Goal: Communication & Community: Participate in discussion

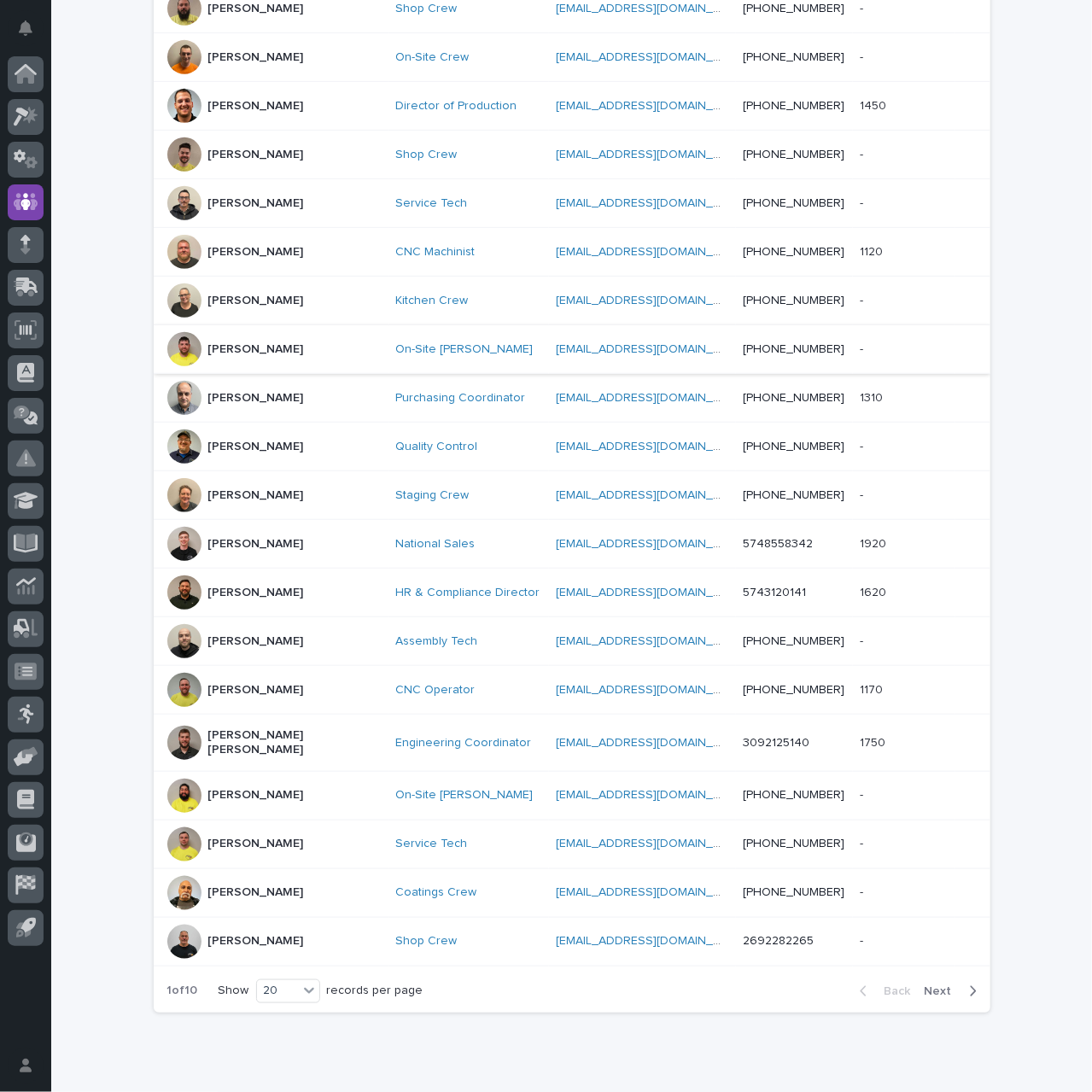
scroll to position [463, 0]
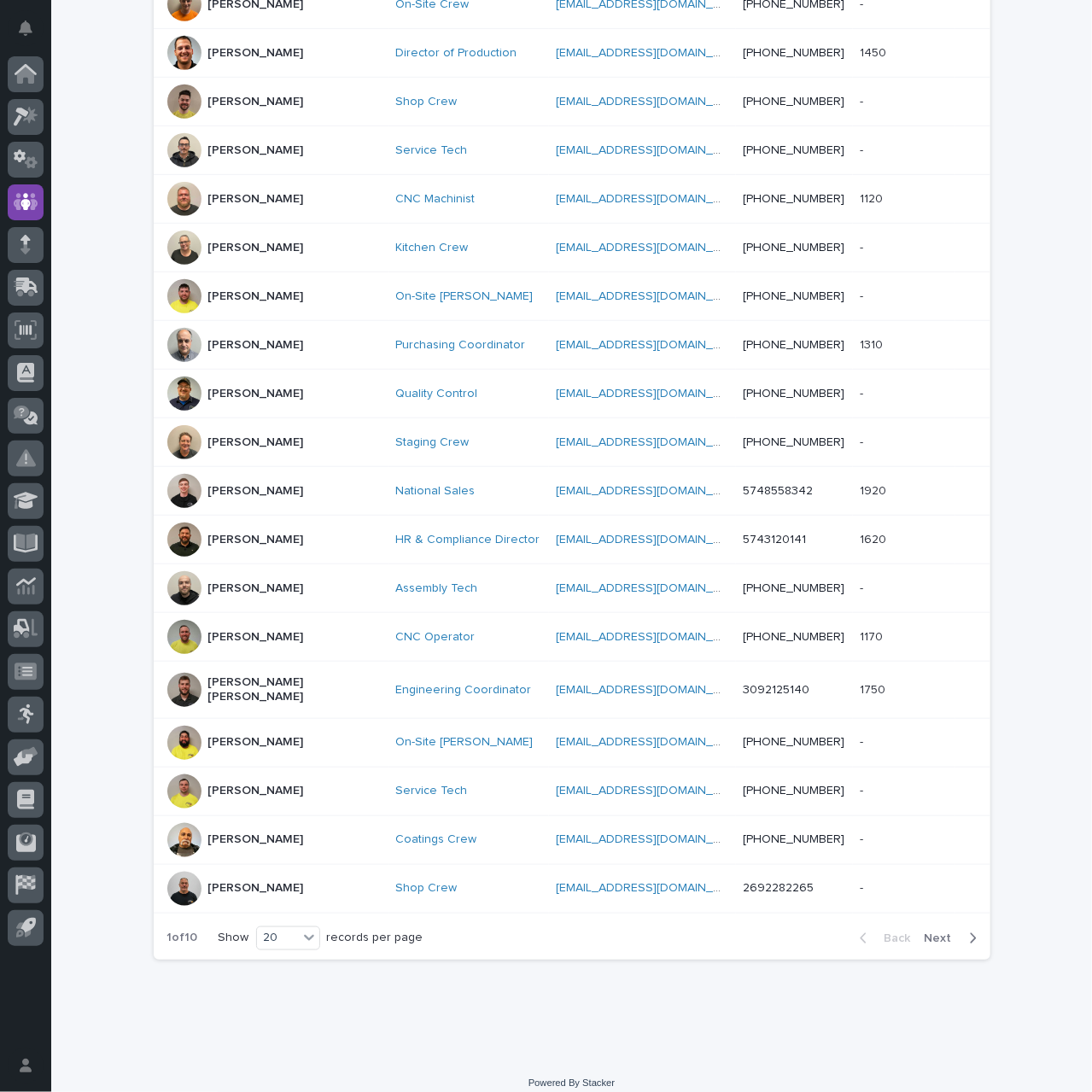
click at [941, 932] on span "Next" at bounding box center [943, 938] width 38 height 12
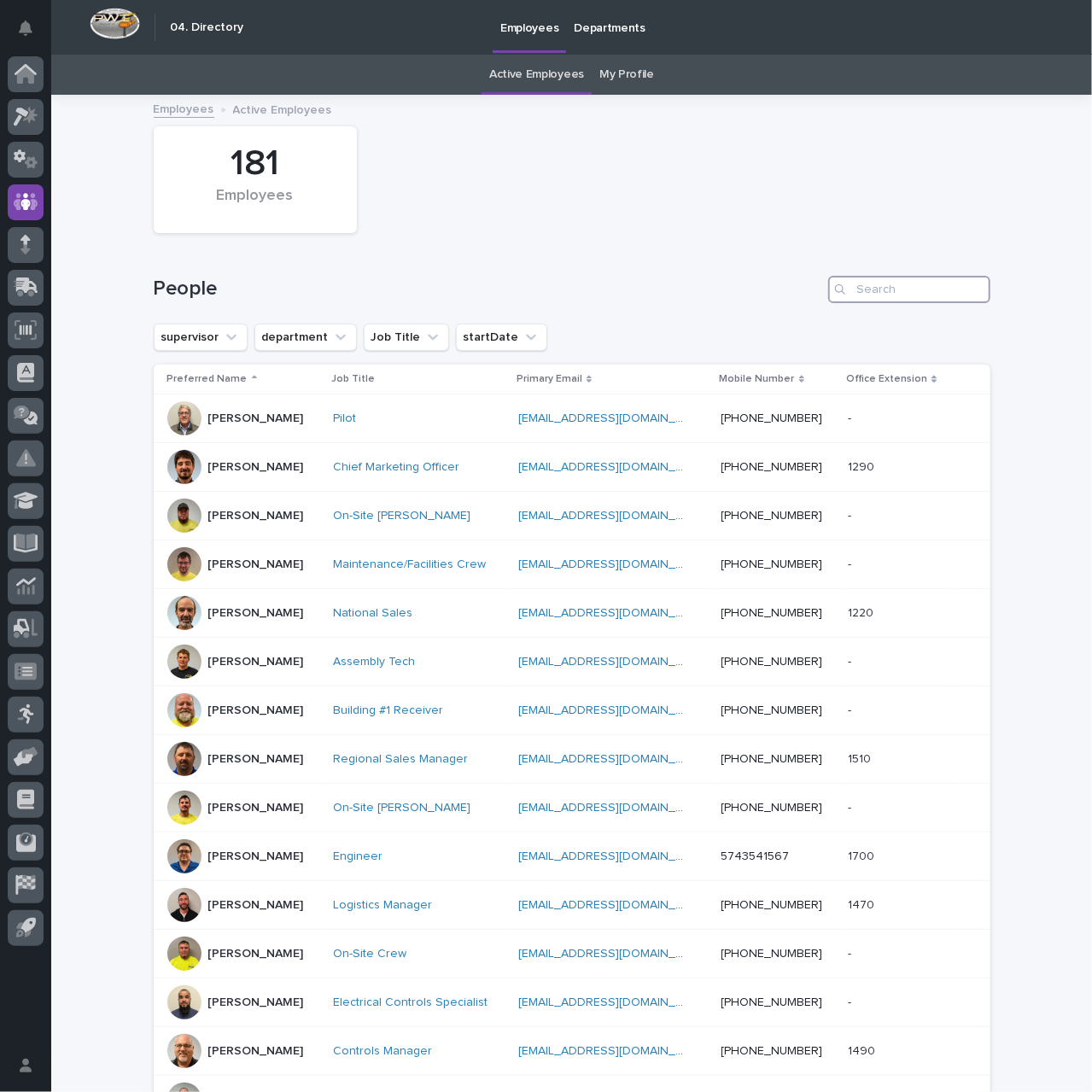
click at [895, 290] on input "Search" at bounding box center [909, 290] width 162 height 28
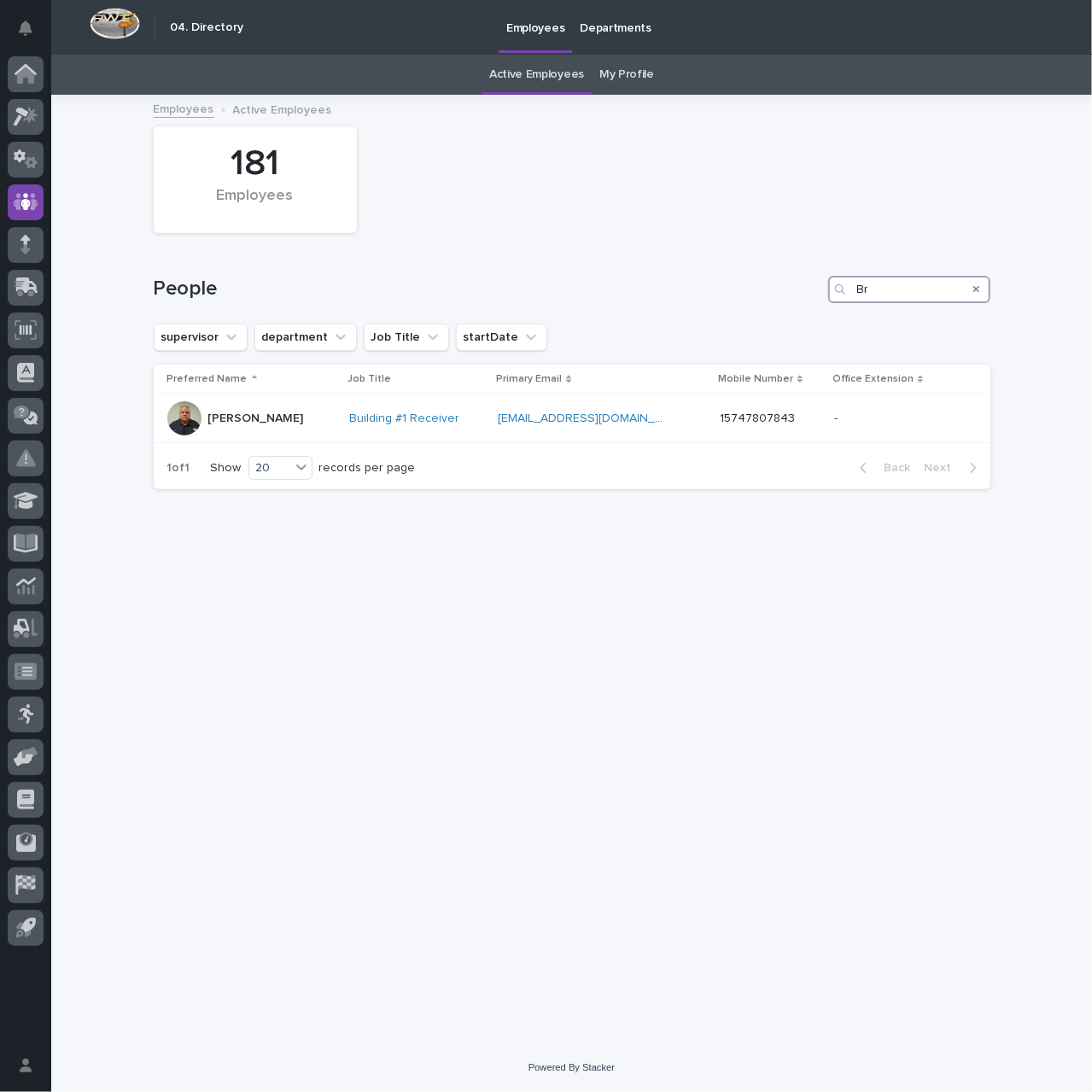
type input "B"
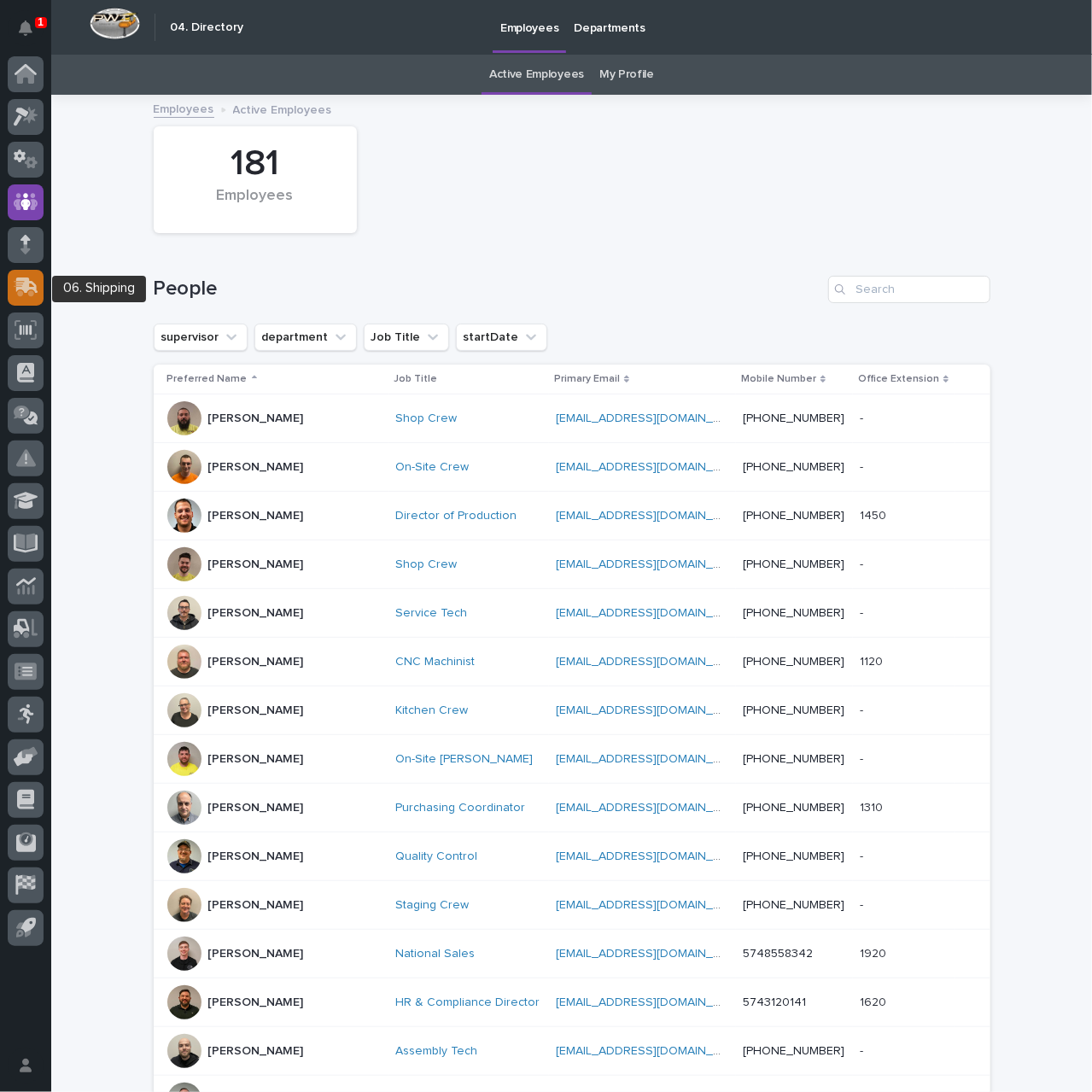
click at [27, 291] on icon at bounding box center [28, 286] width 22 height 17
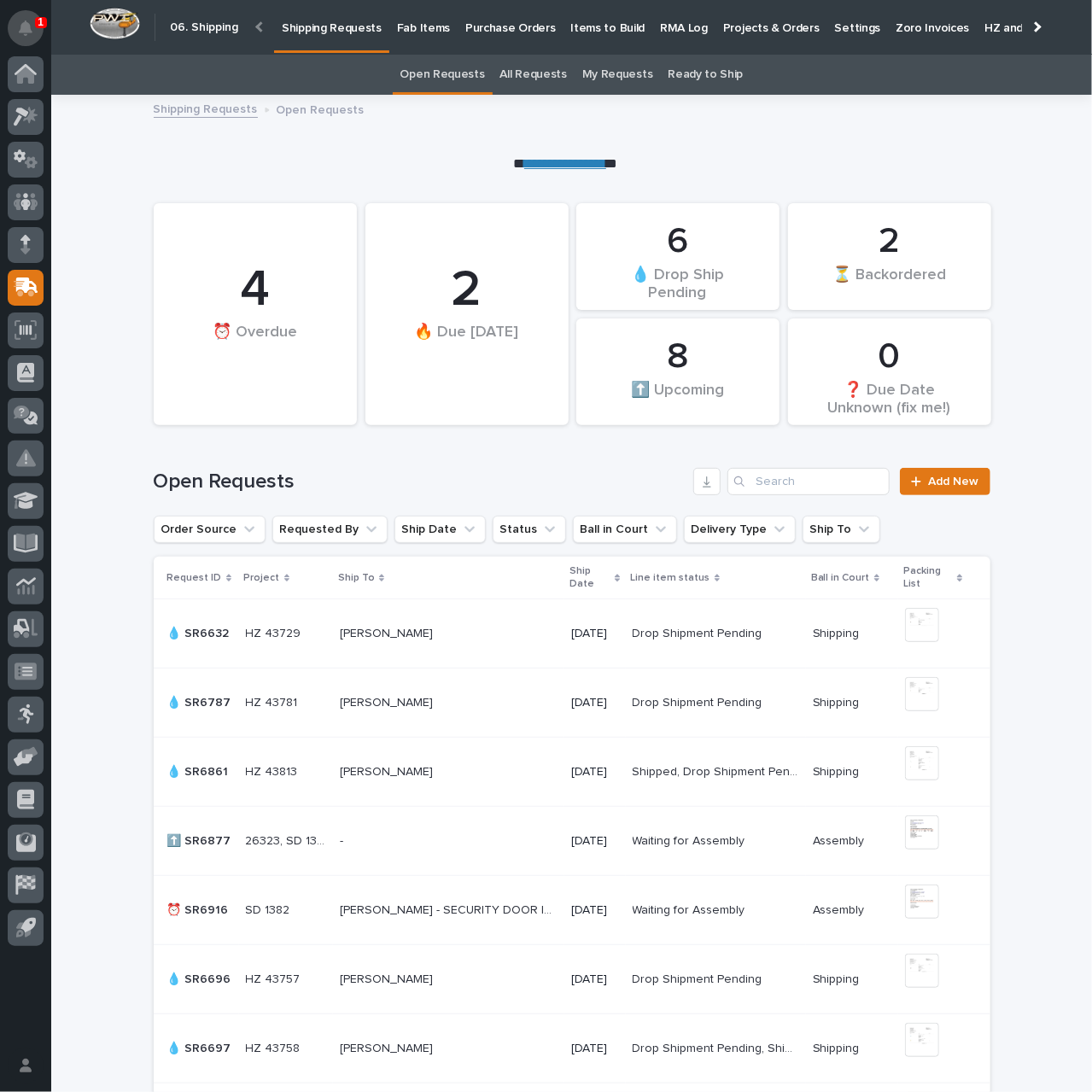
click at [29, 33] on icon "Notifications" at bounding box center [25, 28] width 14 height 16
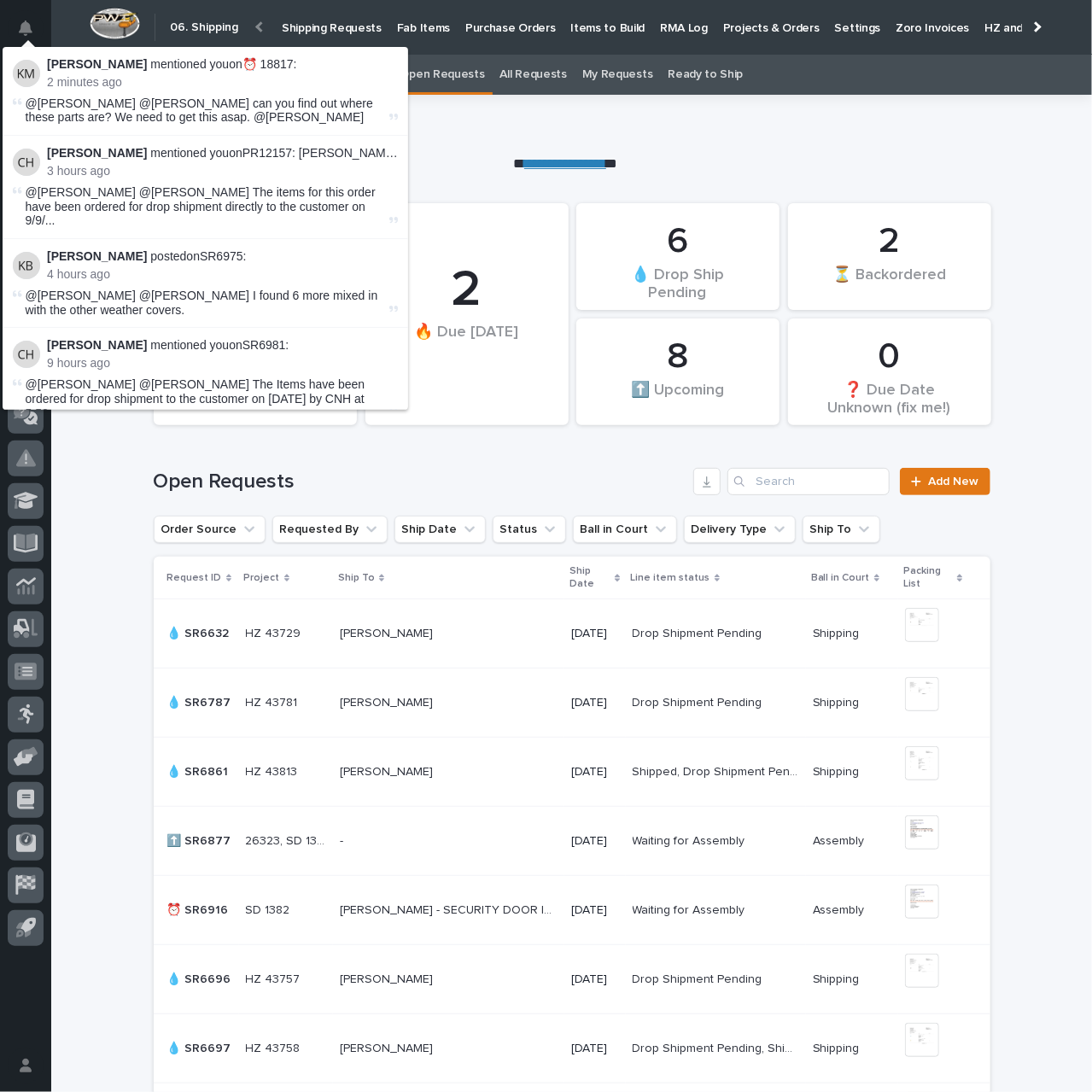
click at [453, 156] on p "**********" at bounding box center [564, 164] width 837 height 19
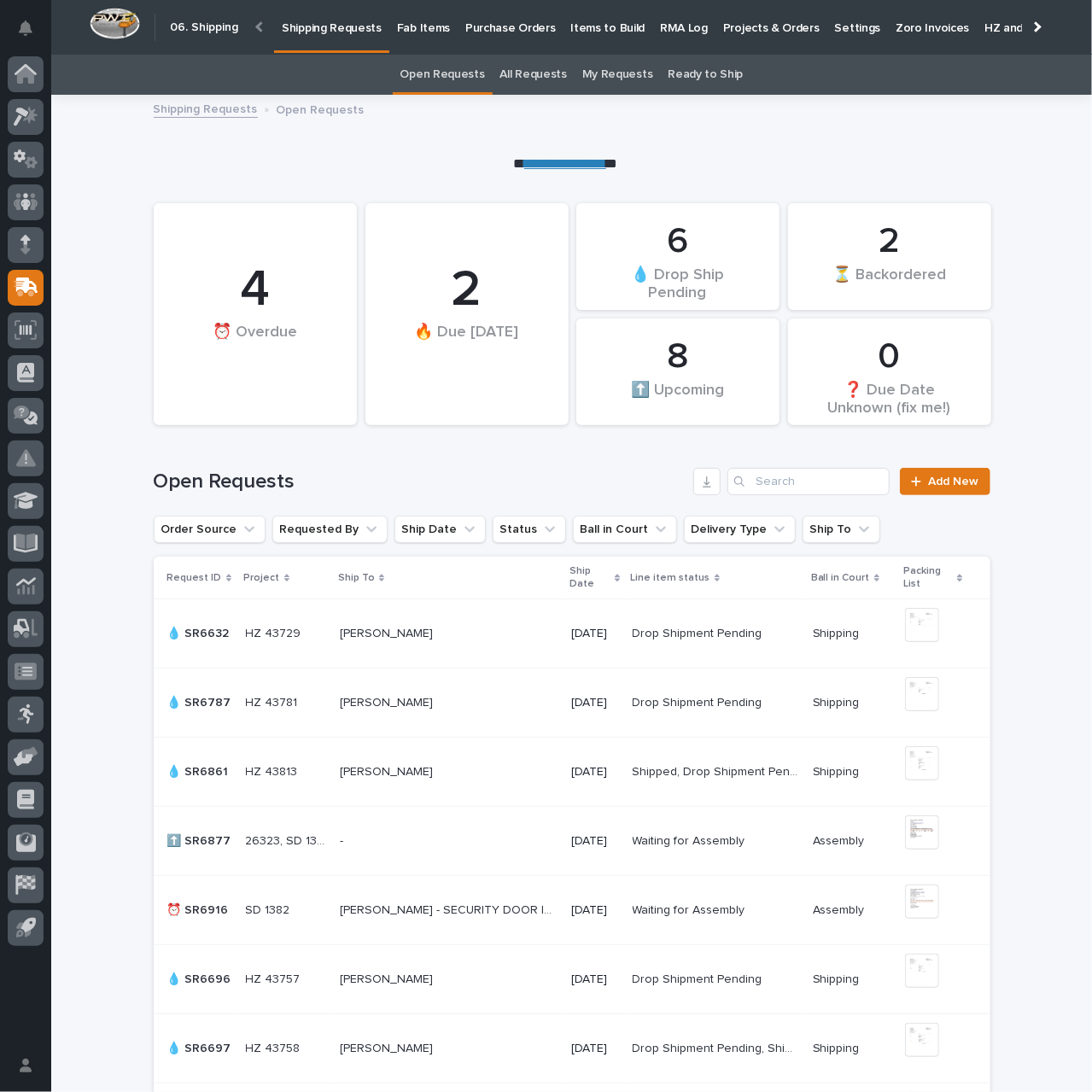
click at [495, 27] on p "Purchase Orders" at bounding box center [509, 18] width 89 height 36
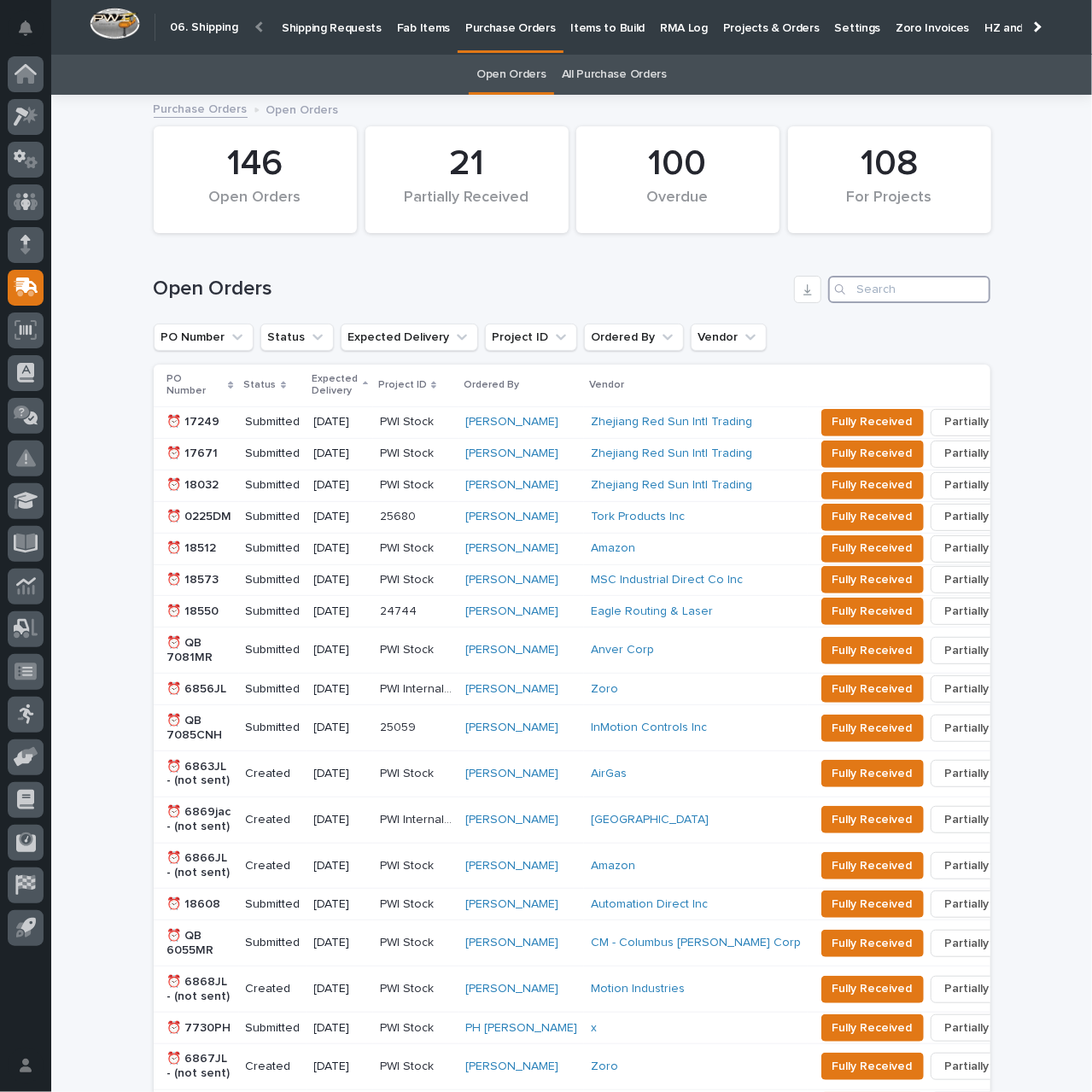
click at [877, 290] on input "Search" at bounding box center [909, 290] width 162 height 28
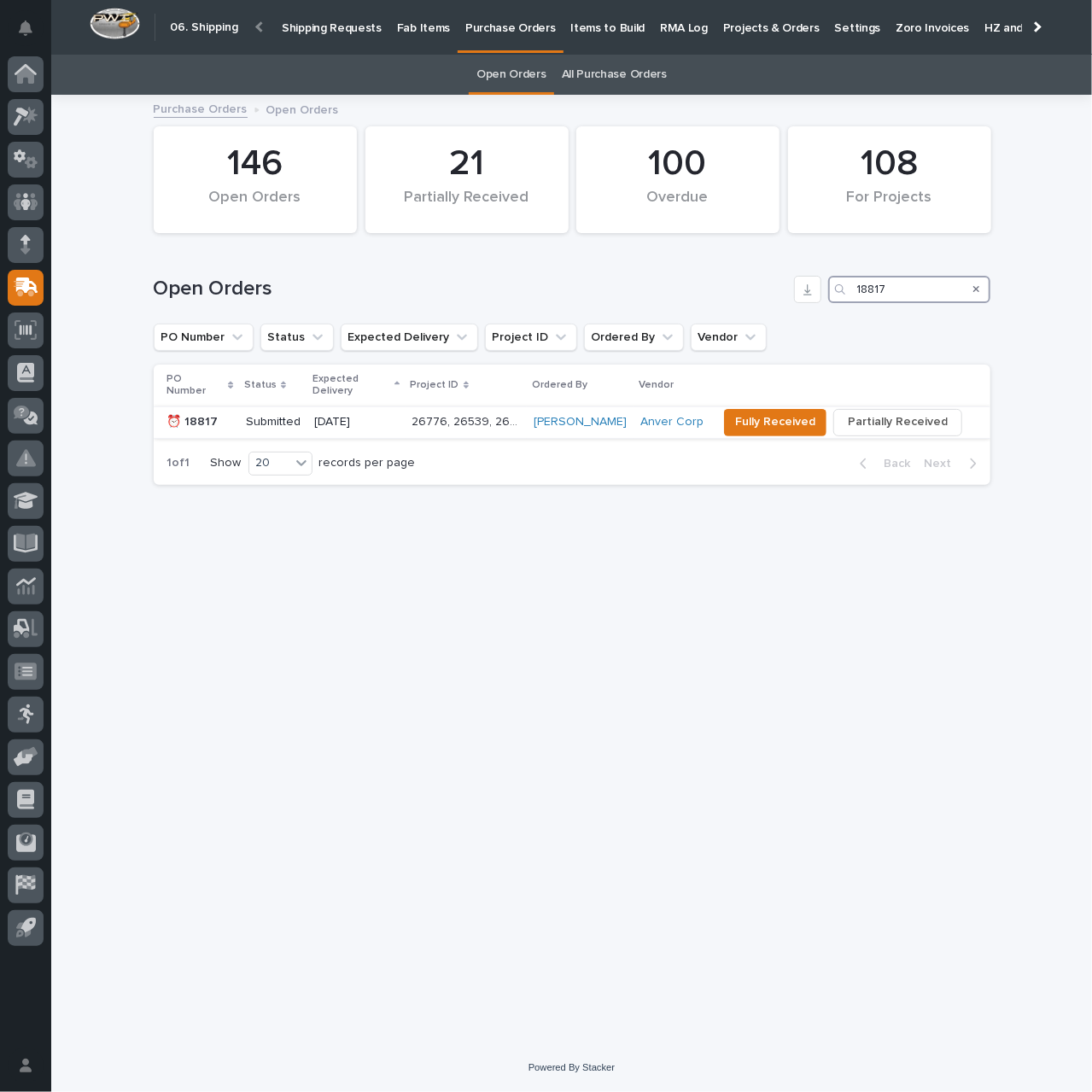
type input "18817"
click at [398, 415] on p "[DATE]" at bounding box center [357, 422] width 85 height 15
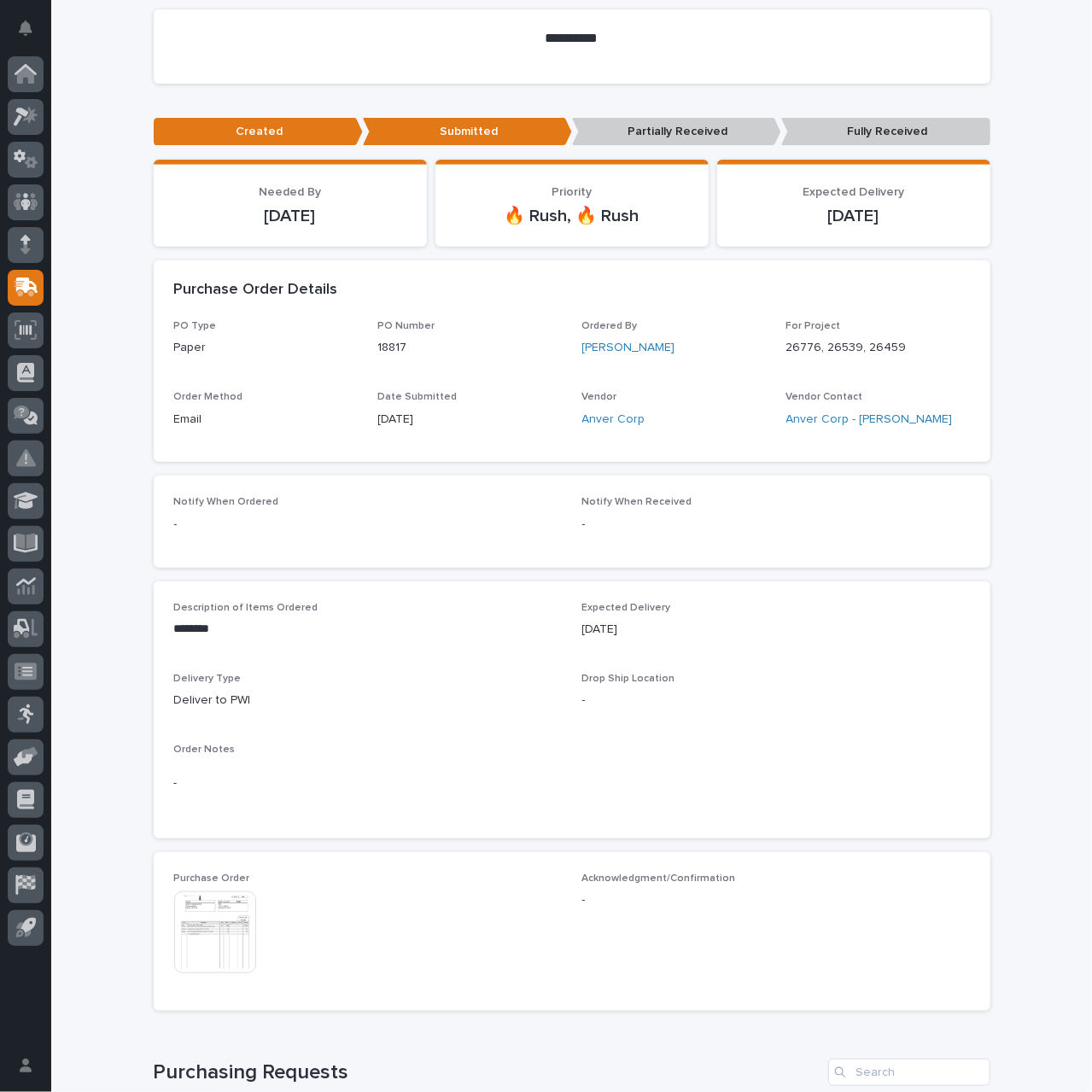
scroll to position [341, 0]
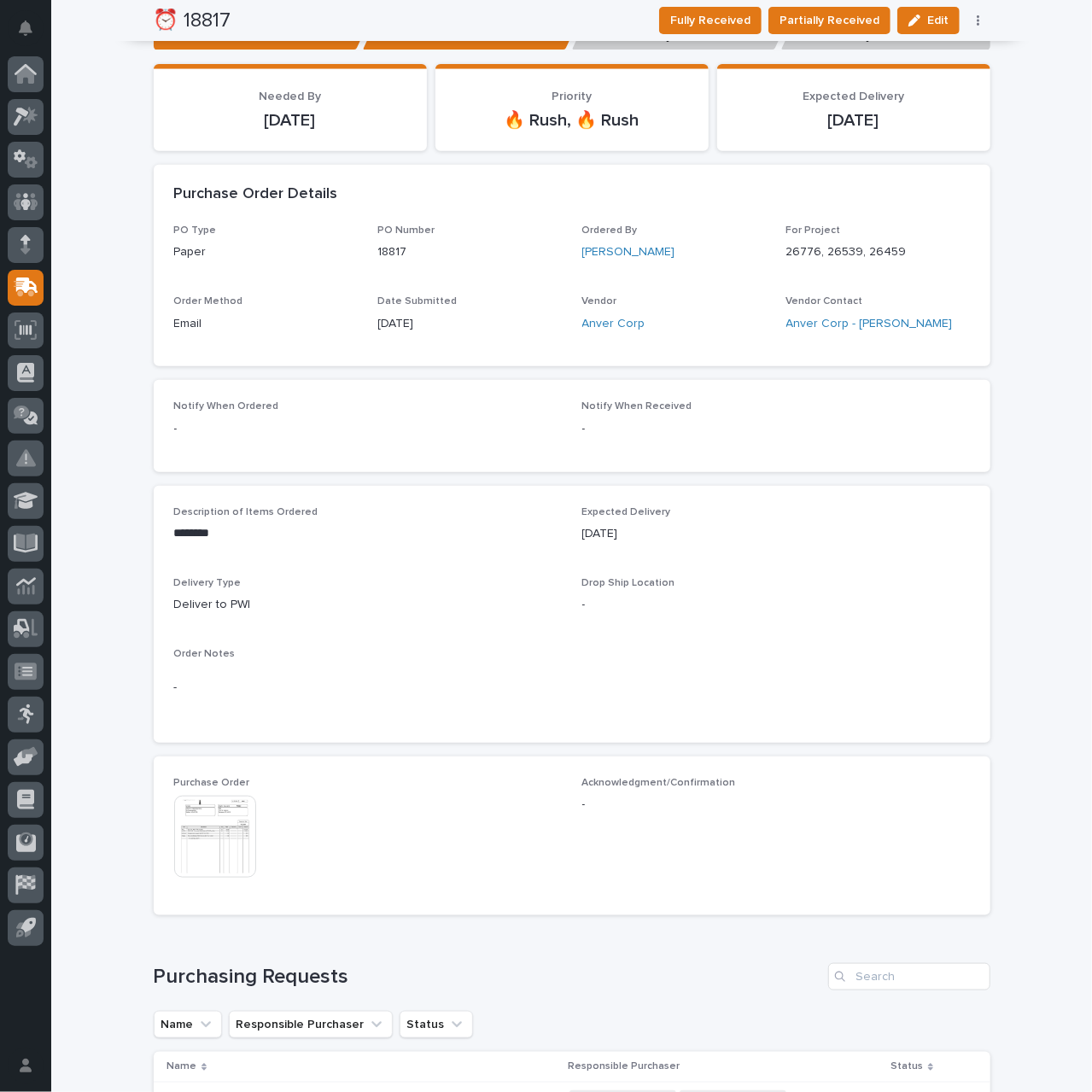
click at [225, 853] on img at bounding box center [215, 837] width 82 height 82
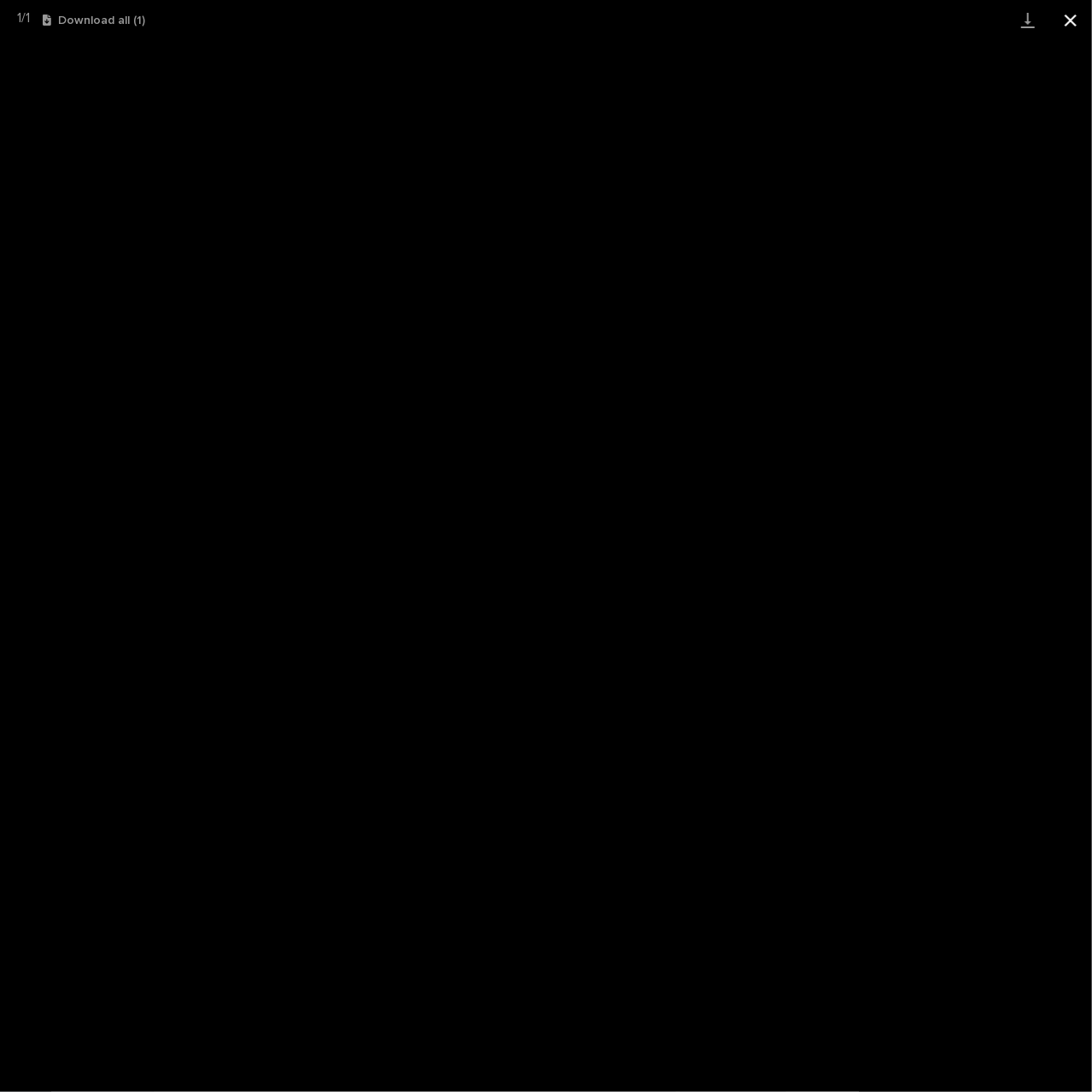
click at [1063, 17] on button "Close gallery" at bounding box center [1070, 19] width 42 height 40
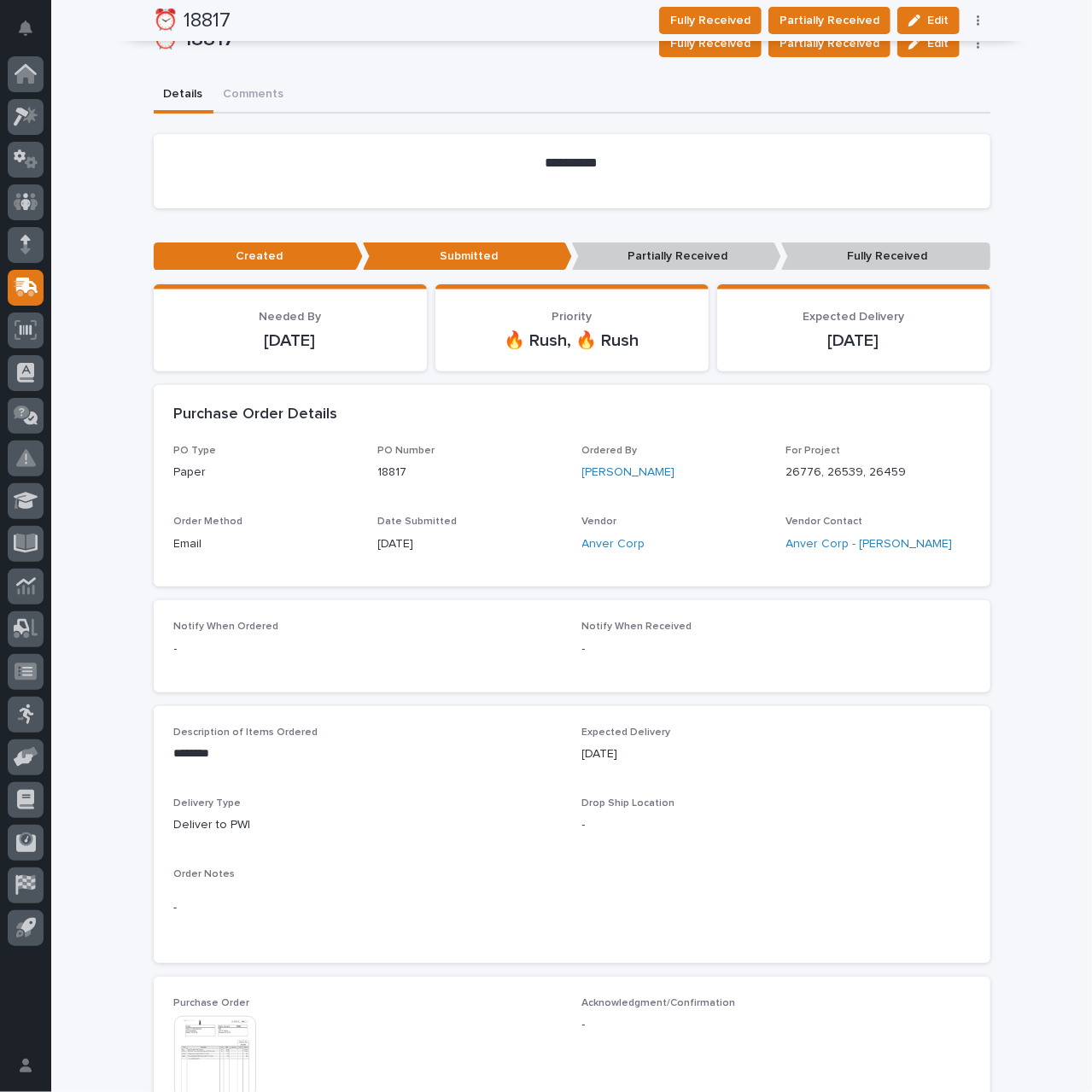
scroll to position [0, 0]
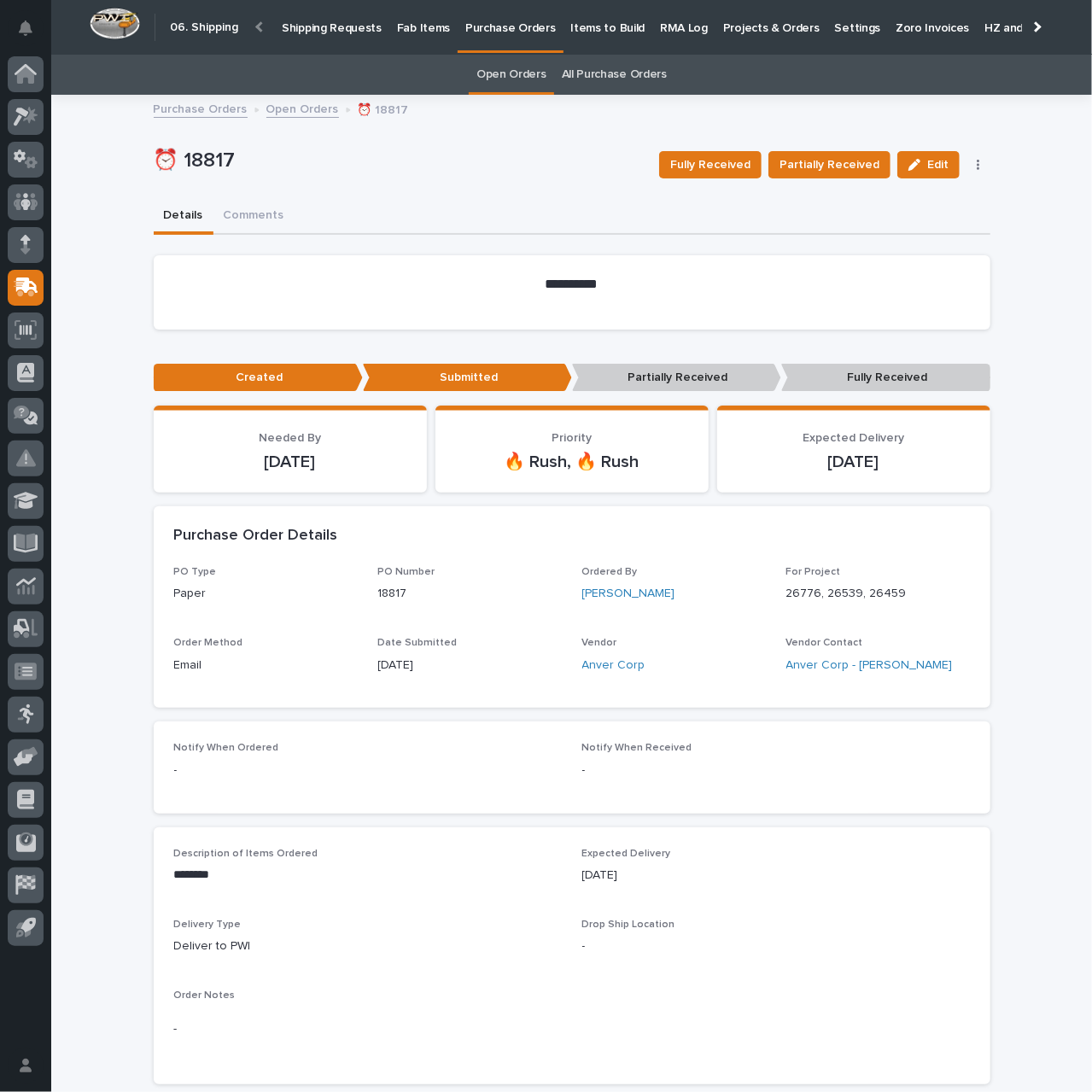
click at [321, 29] on p "Shipping Requests" at bounding box center [331, 18] width 100 height 36
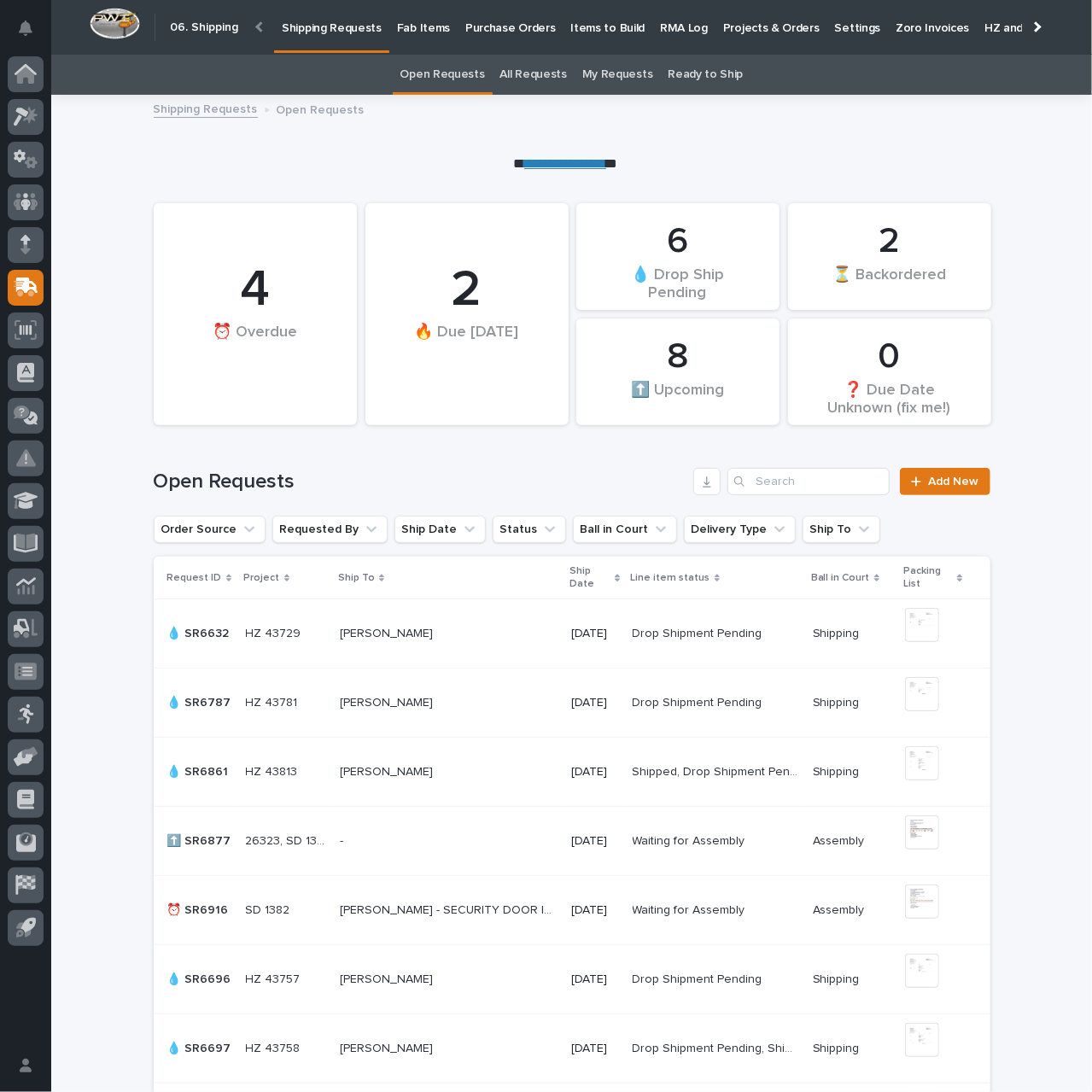
click at [540, 71] on link "All Requests" at bounding box center [533, 74] width 66 height 40
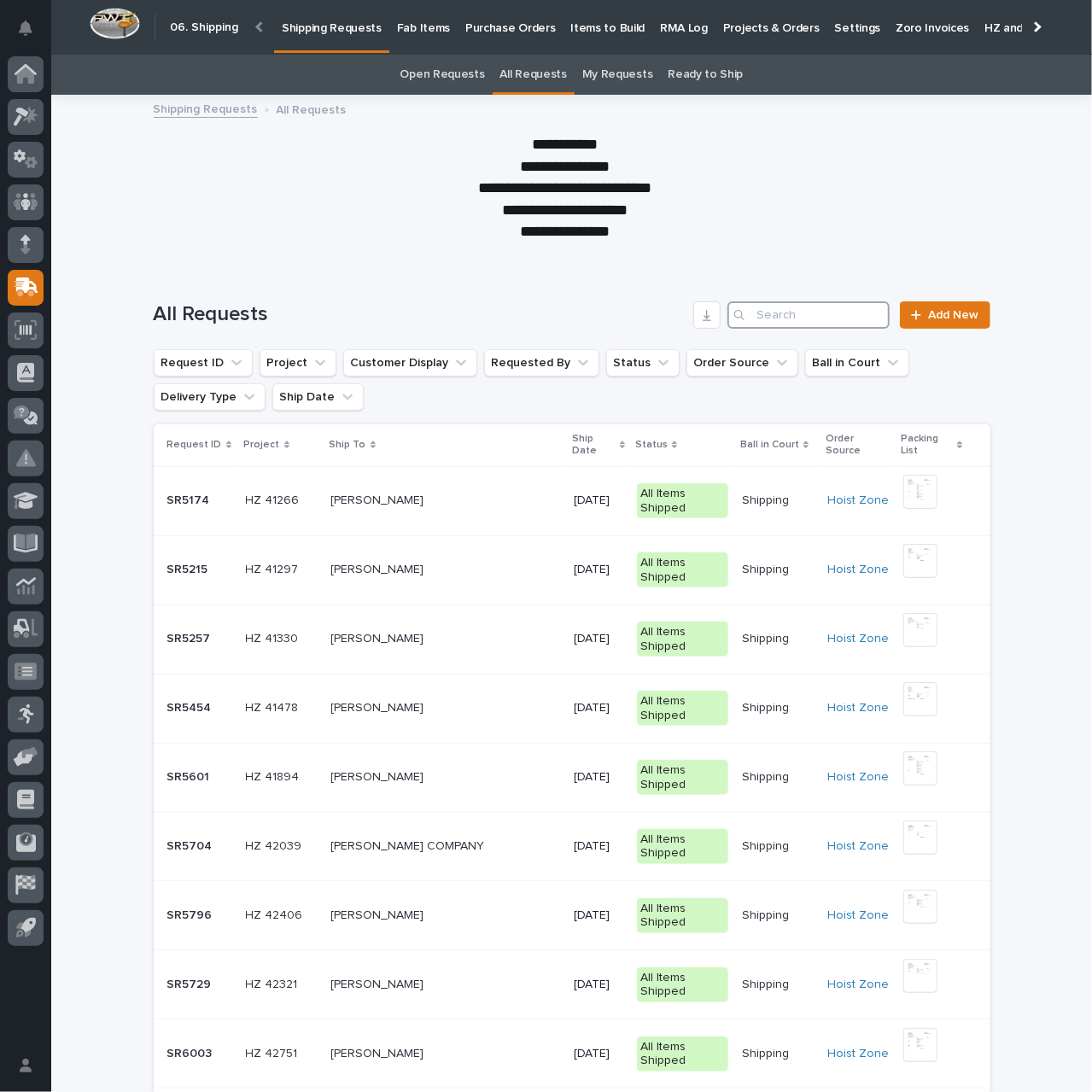
click at [765, 315] on input "Search" at bounding box center [809, 315] width 162 height 28
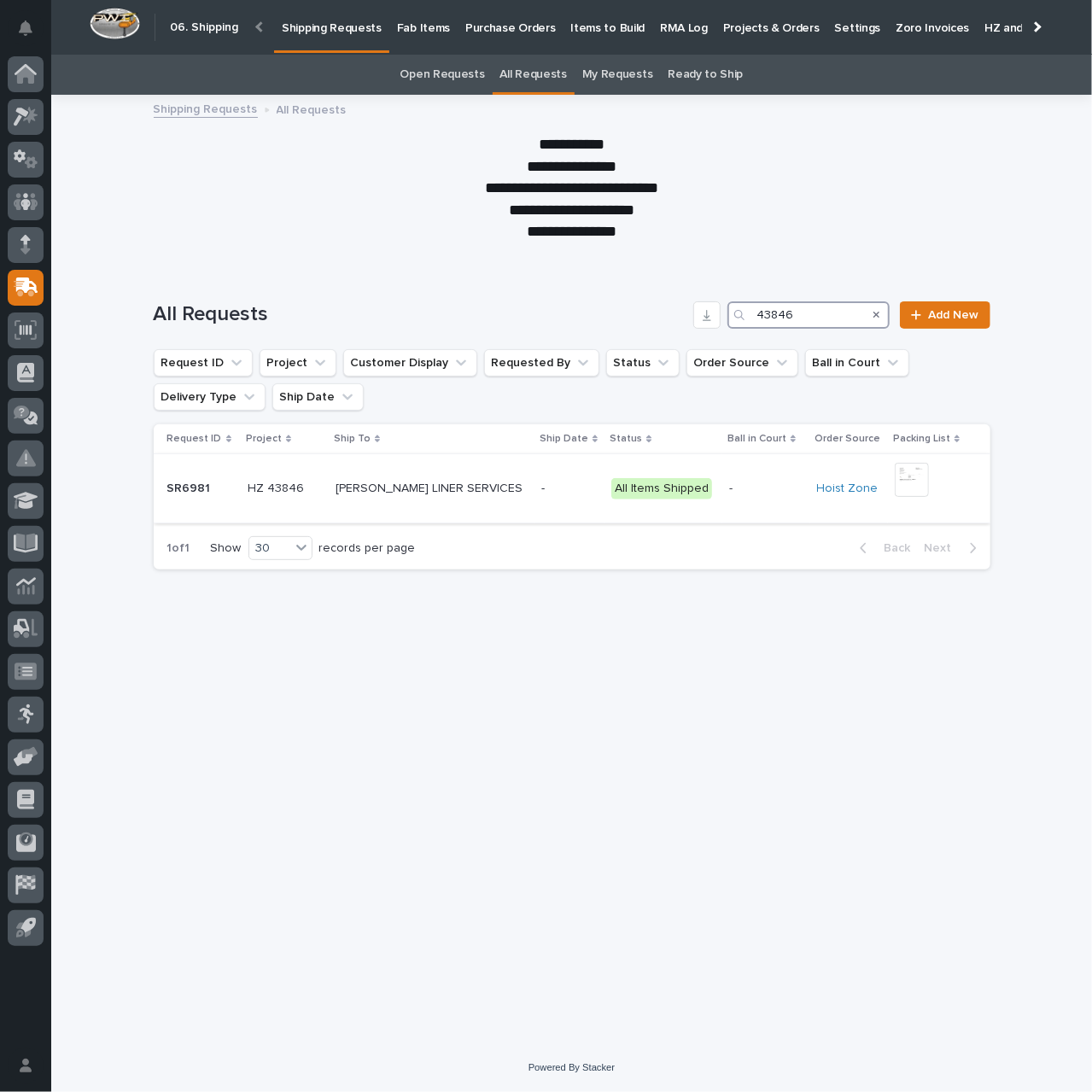
type input "43846"
click at [425, 496] on p "KATHERINE GONZALEZ - CROWLEY LINER SERVICES" at bounding box center [431, 486] width 190 height 18
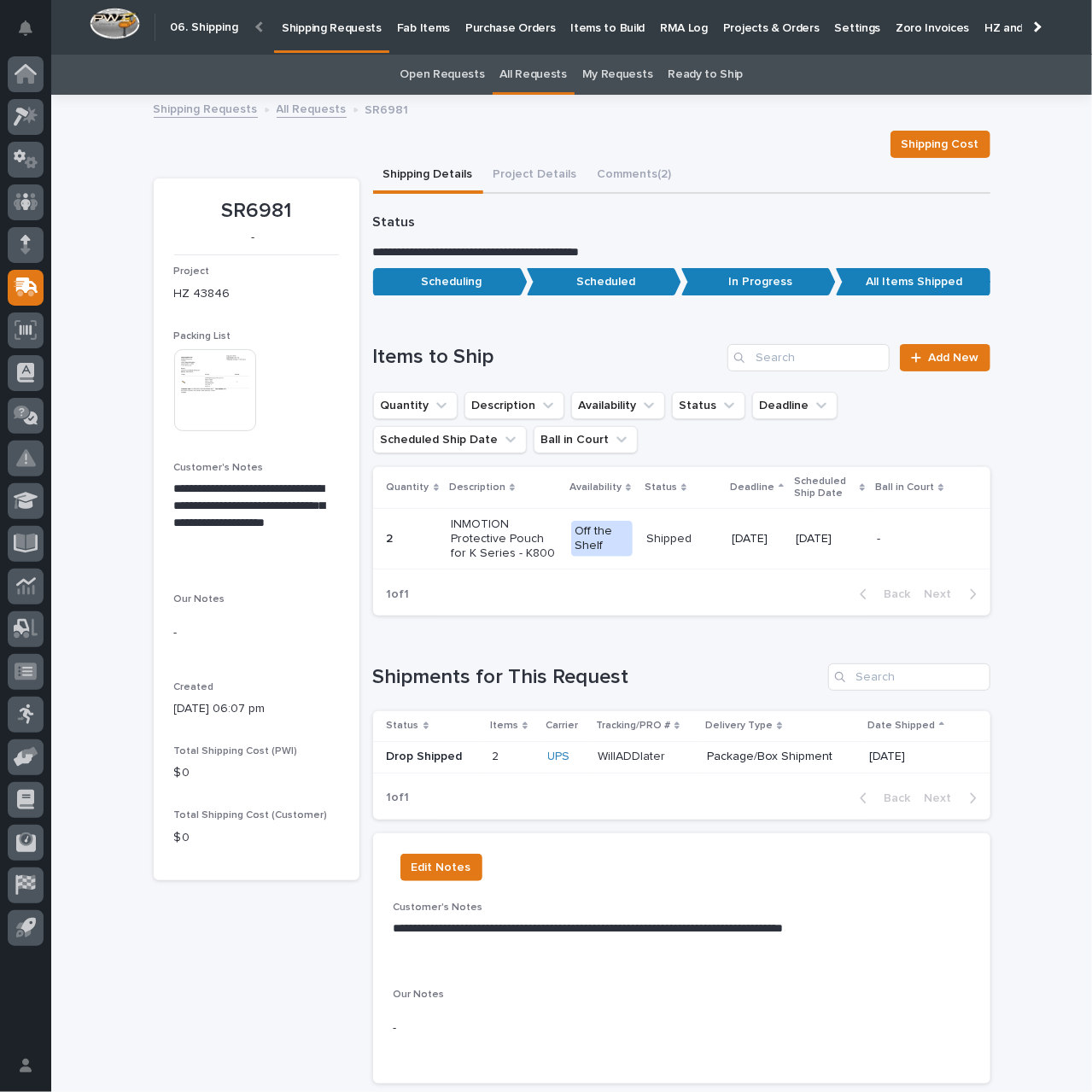
click at [628, 764] on p "WillADDlater" at bounding box center [633, 754] width 71 height 18
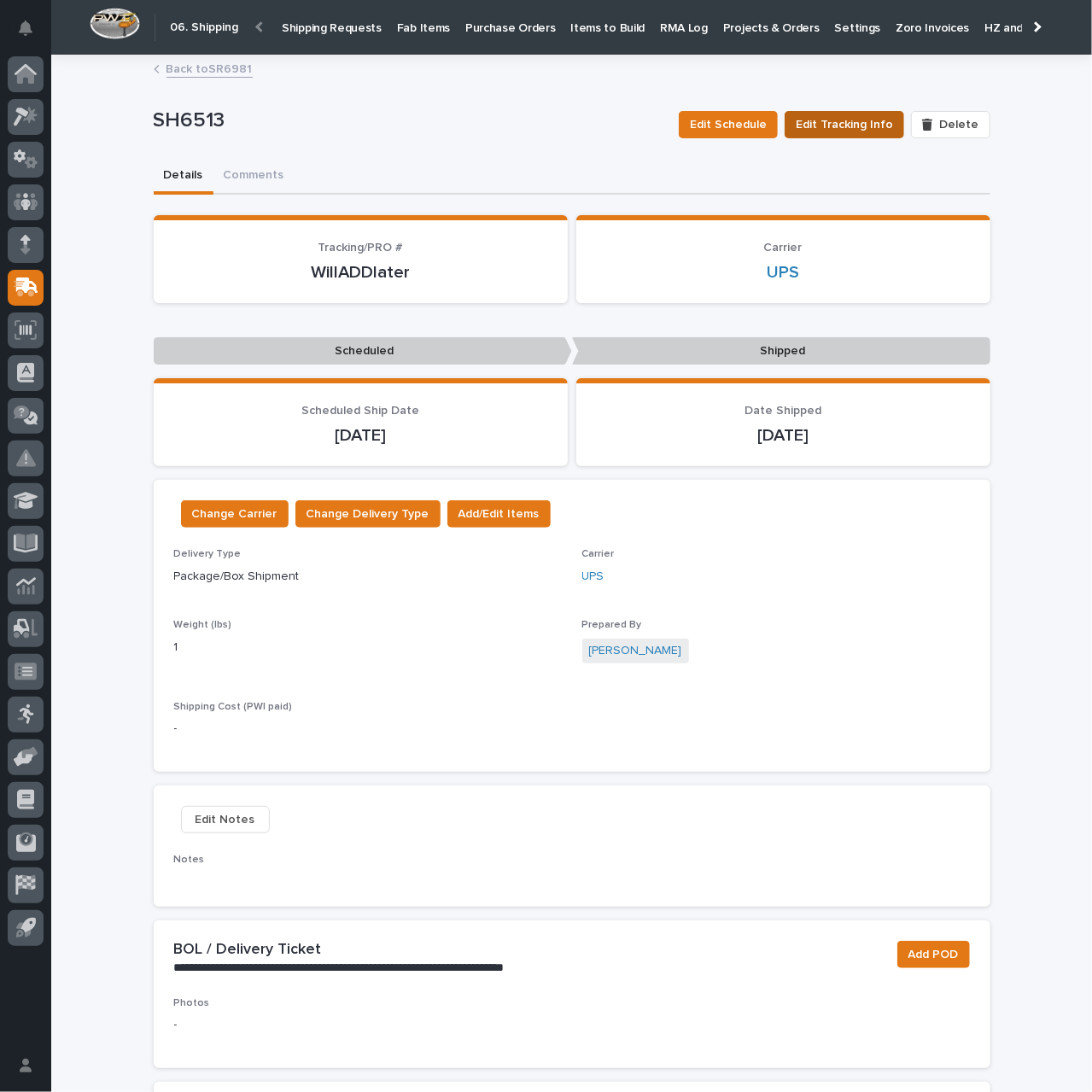
click at [848, 120] on span "Edit Tracking Info" at bounding box center [845, 125] width 98 height 20
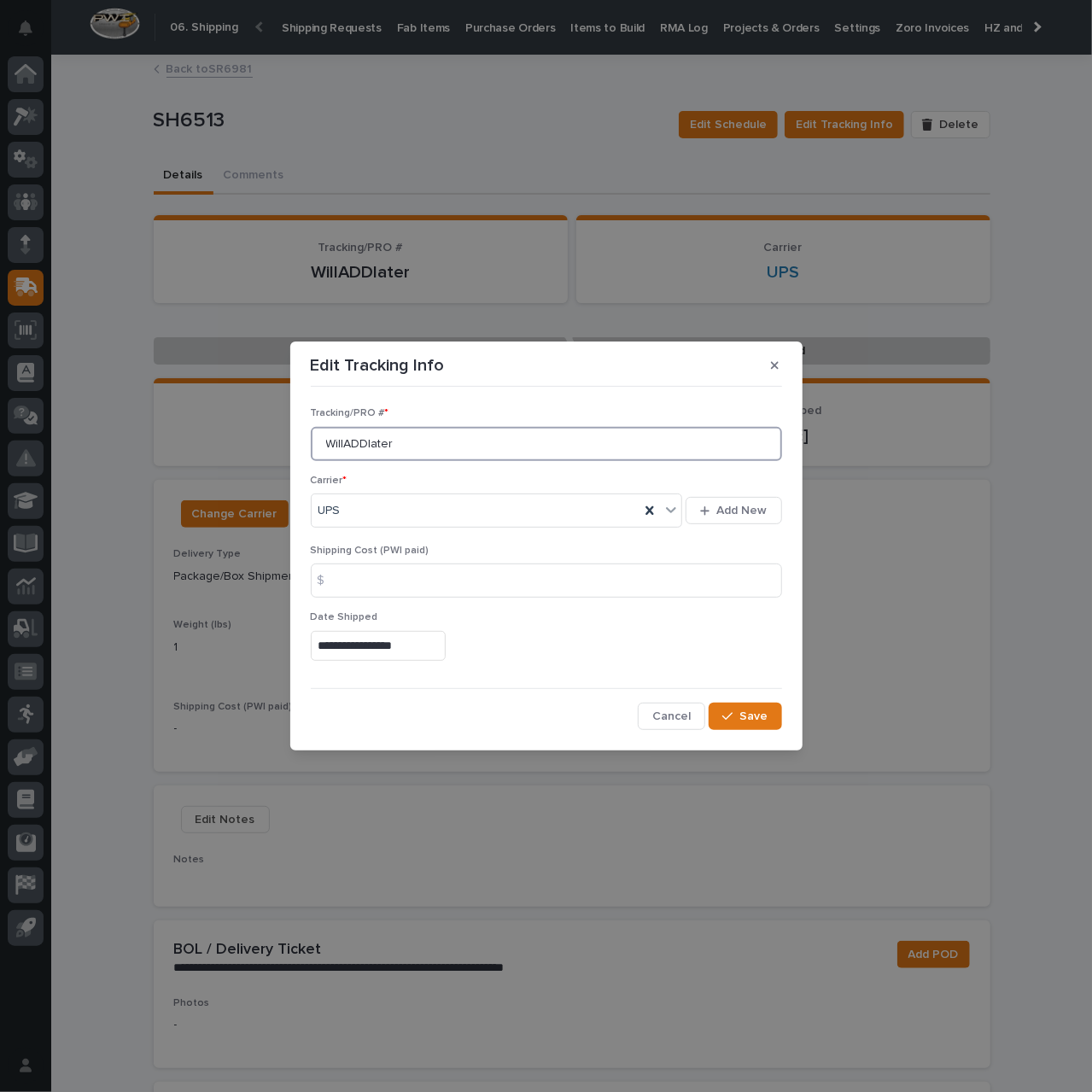
click at [451, 433] on input "WillADDlater" at bounding box center [546, 444] width 471 height 34
paste input "1ZYR65110366965310"
type input "1ZYR65110366965310"
click at [749, 715] on span "Save" at bounding box center [754, 716] width 29 height 16
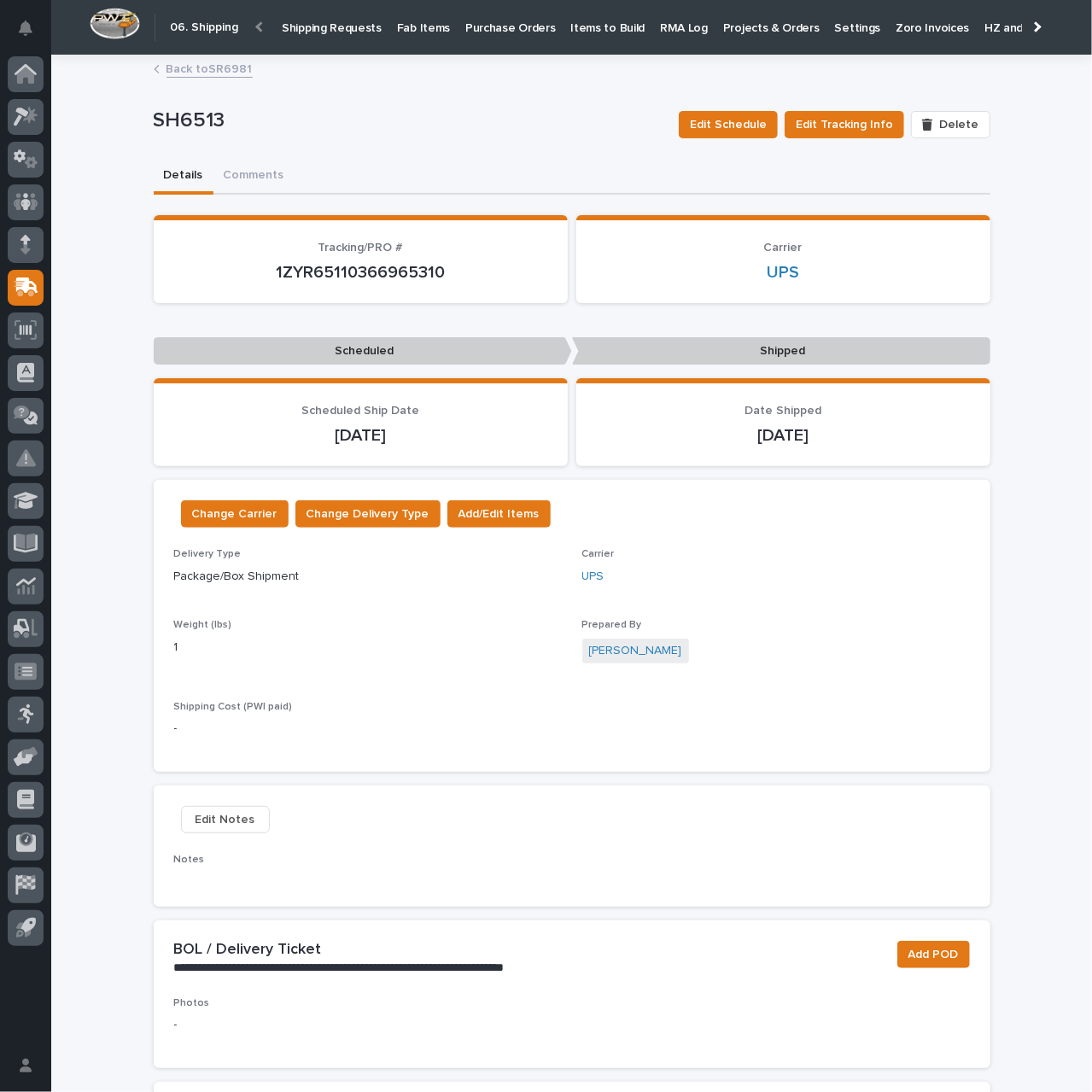
click at [207, 75] on link "Back to SR6981" at bounding box center [208, 67] width 86 height 19
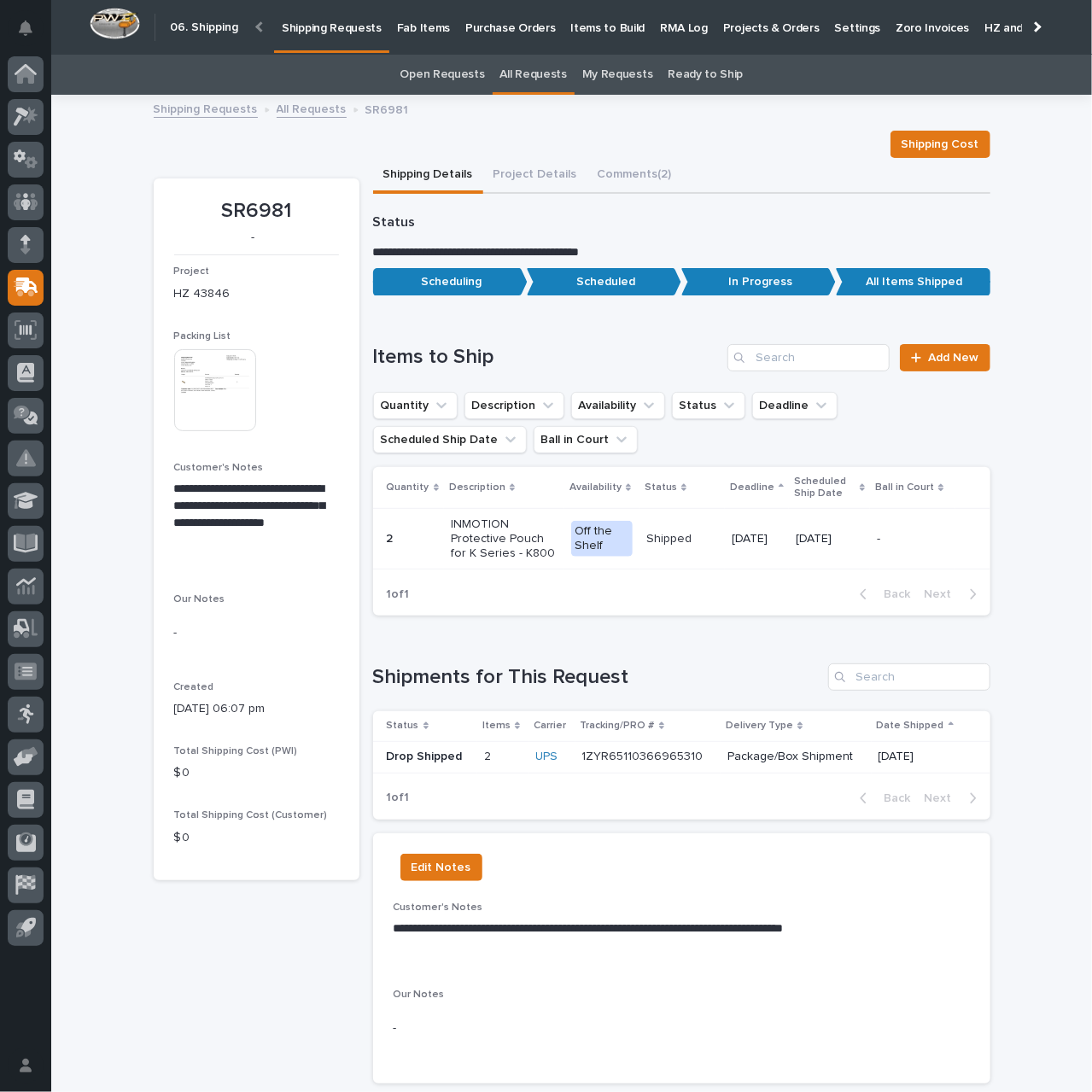
click at [317, 28] on p "Shipping Requests" at bounding box center [331, 18] width 100 height 36
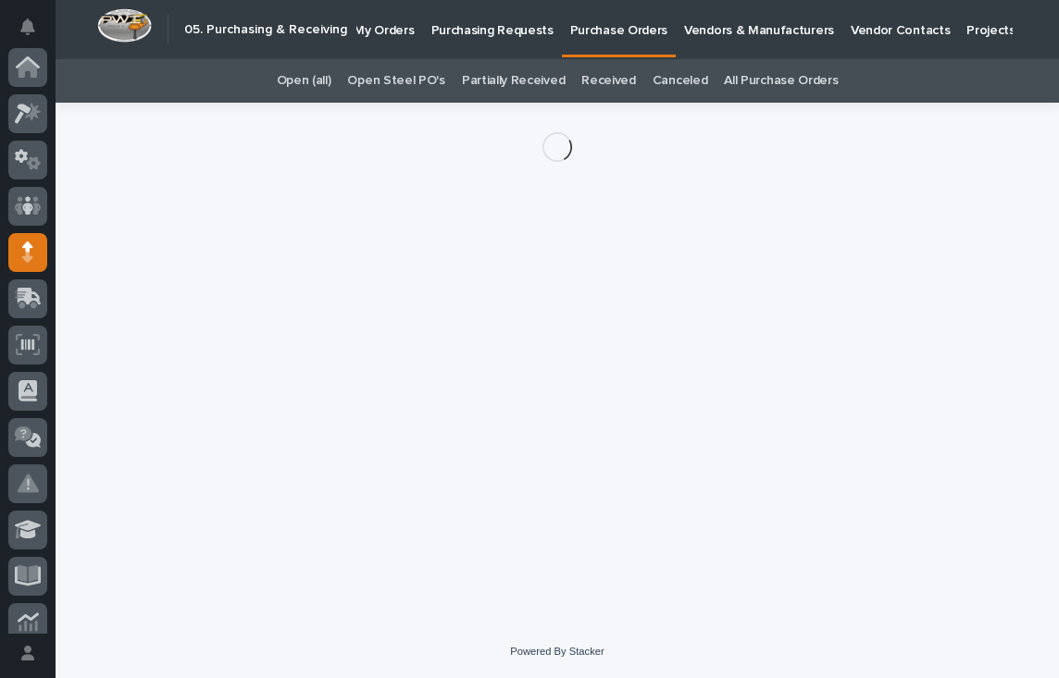
scroll to position [185, 0]
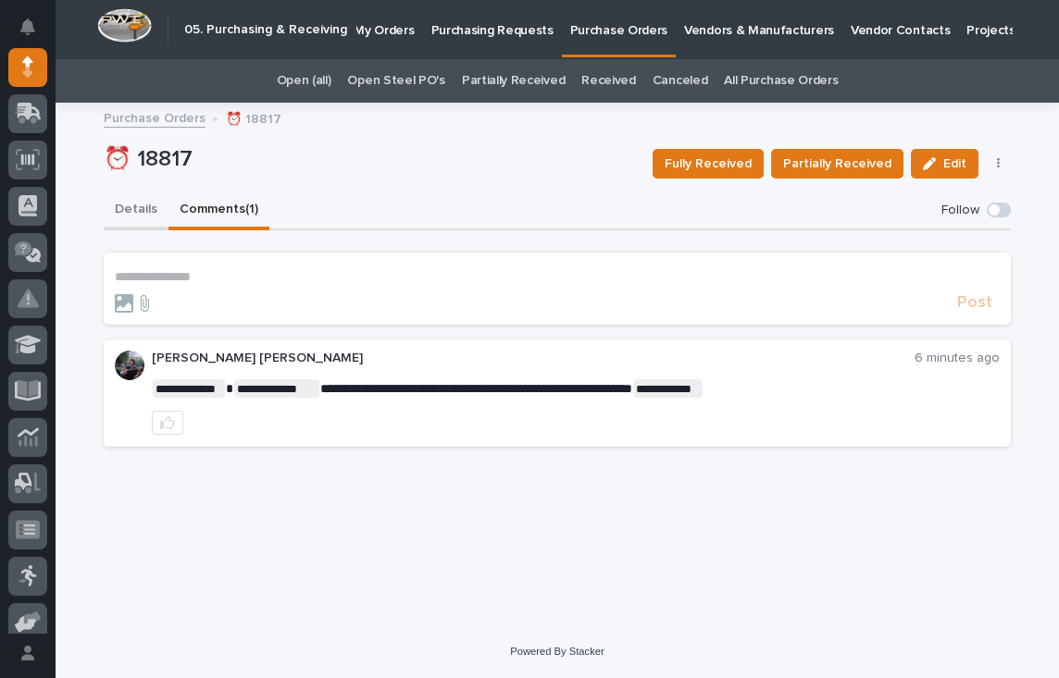
click at [140, 211] on button "Details" at bounding box center [136, 211] width 65 height 39
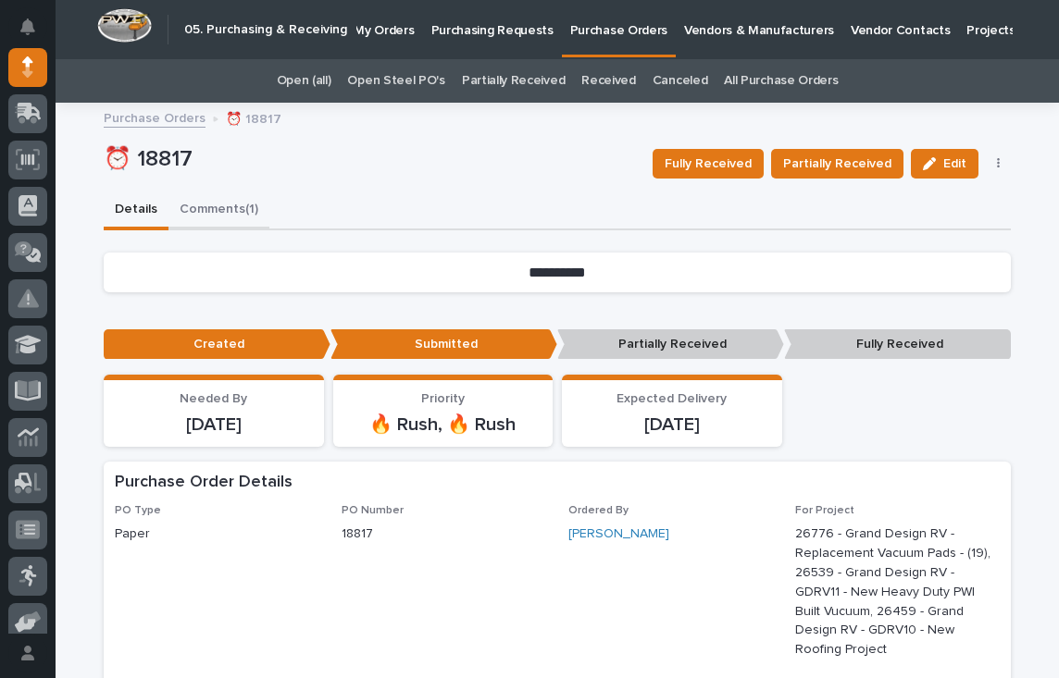
click at [203, 209] on button "Comments (1)" at bounding box center [218, 211] width 101 height 39
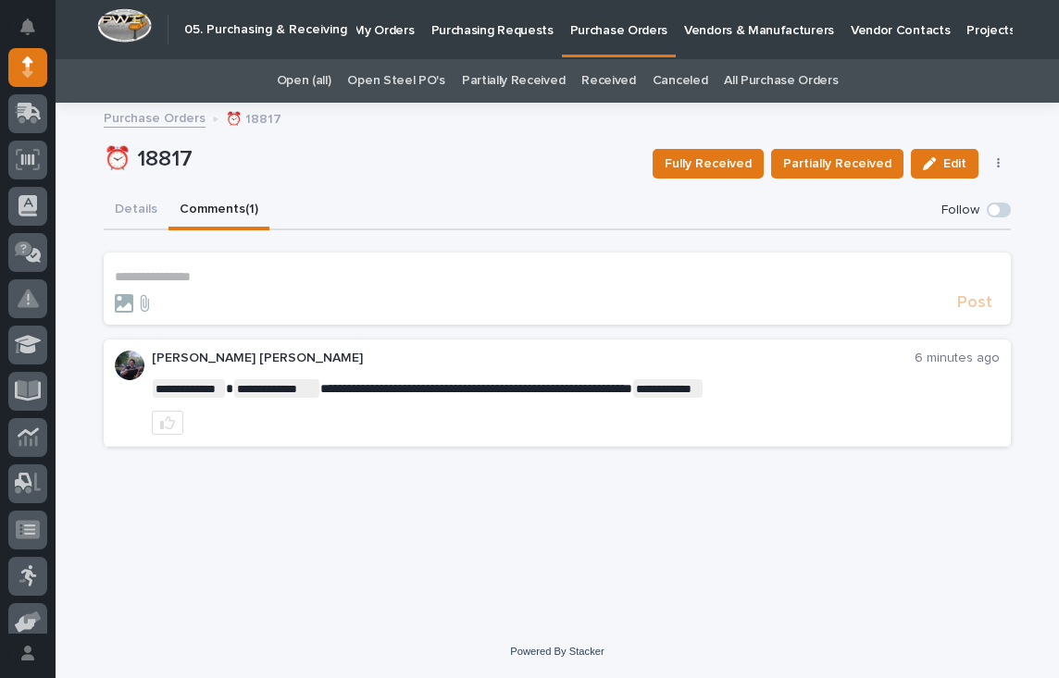
click at [239, 273] on p "**********" at bounding box center [557, 277] width 885 height 16
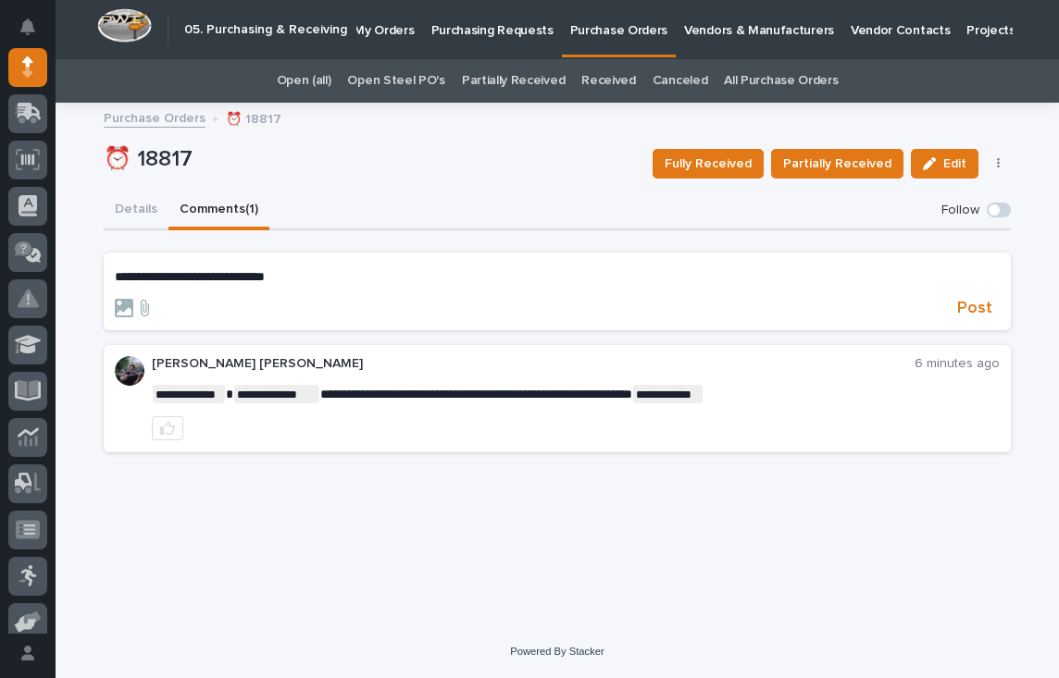
click at [115, 274] on span "**********" at bounding box center [190, 276] width 150 height 13
click at [170, 299] on span "[PERSON_NAME] [PERSON_NAME]" at bounding box center [225, 304] width 211 height 13
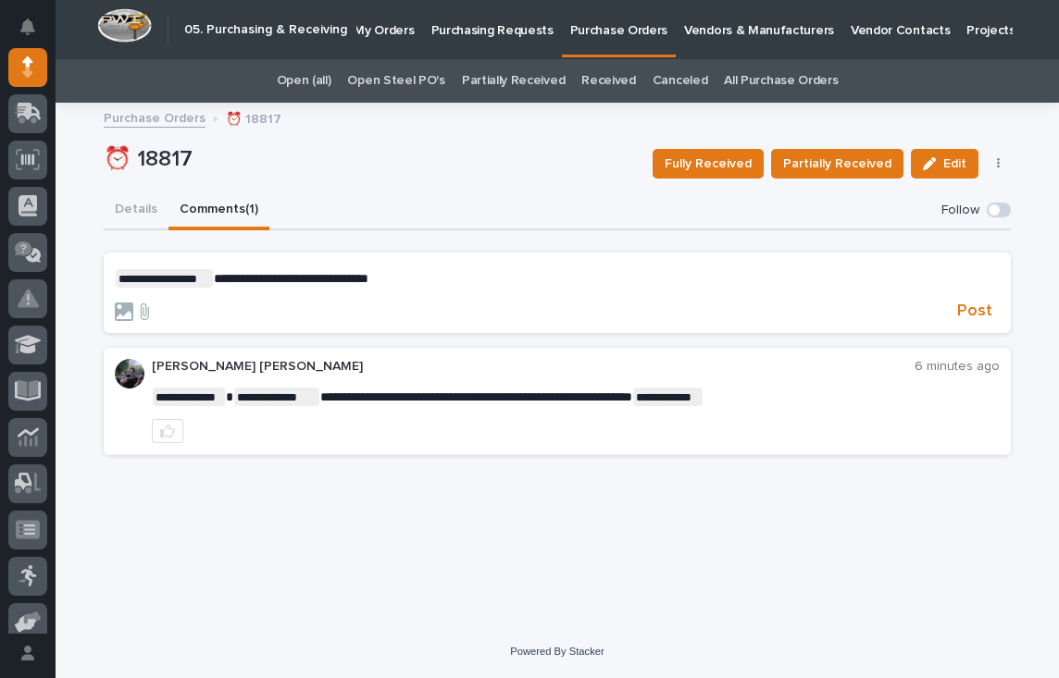
click at [422, 275] on p "**********" at bounding box center [557, 278] width 885 height 19
click at [446, 322] on span "[PERSON_NAME]" at bounding box center [471, 323] width 104 height 13
click at [503, 284] on p "**********" at bounding box center [557, 278] width 885 height 19
click at [128, 205] on button "Details" at bounding box center [136, 211] width 65 height 39
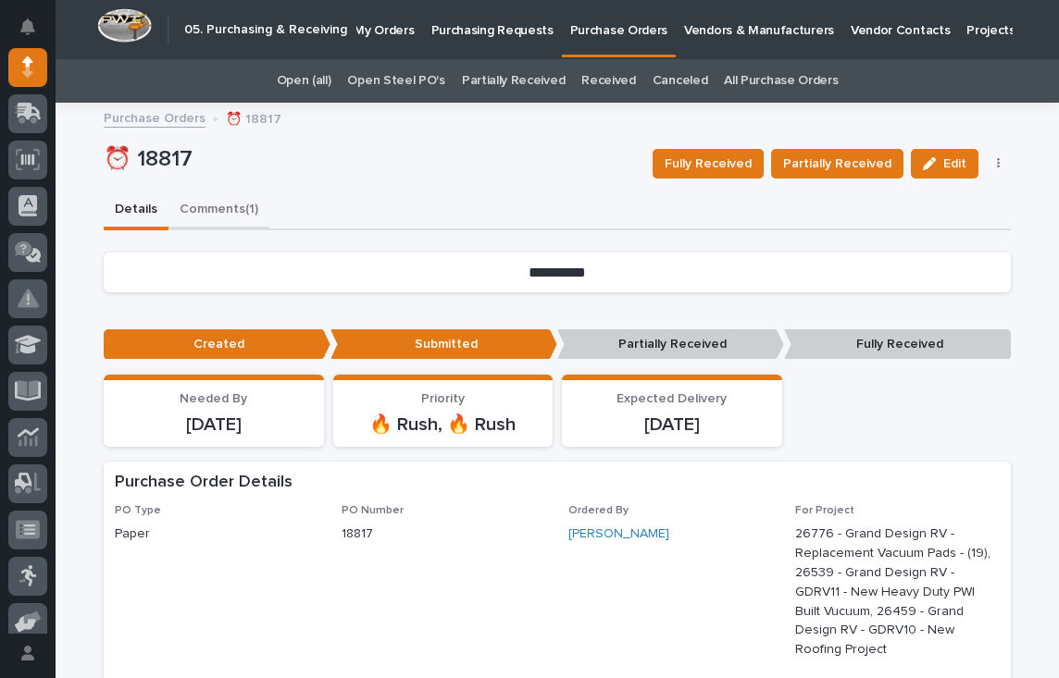
click at [215, 206] on button "Comments (1)" at bounding box center [218, 211] width 101 height 39
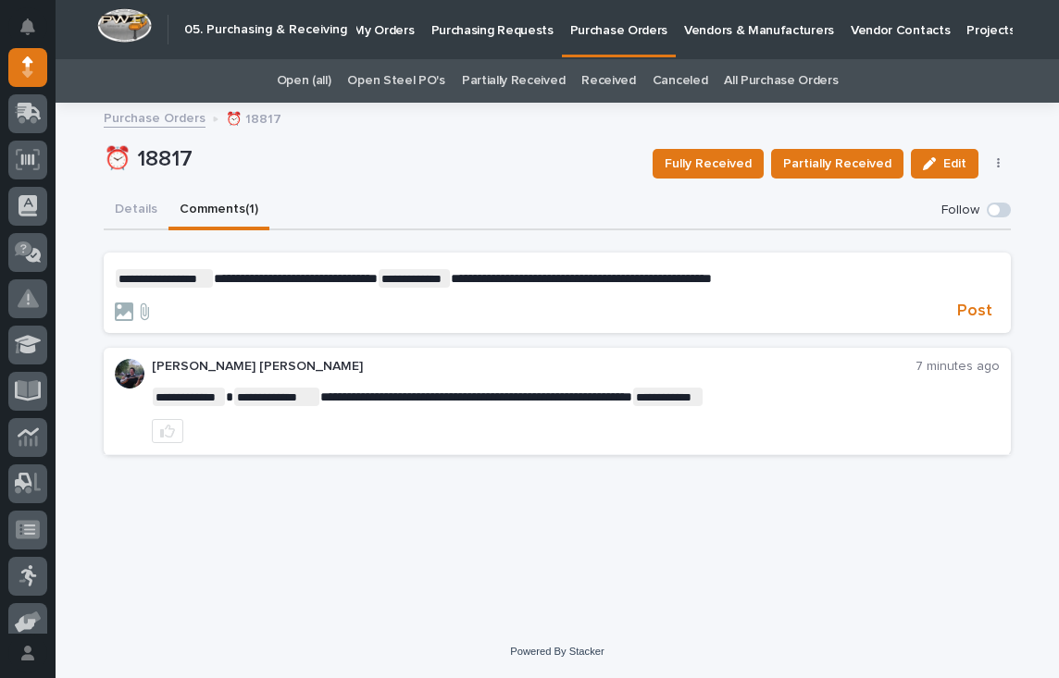
drag, startPoint x: 642, startPoint y: 278, endPoint x: 731, endPoint y: 288, distance: 89.4
click at [643, 278] on span "**********" at bounding box center [581, 278] width 261 height 13
click at [131, 208] on button "Details" at bounding box center [136, 211] width 65 height 39
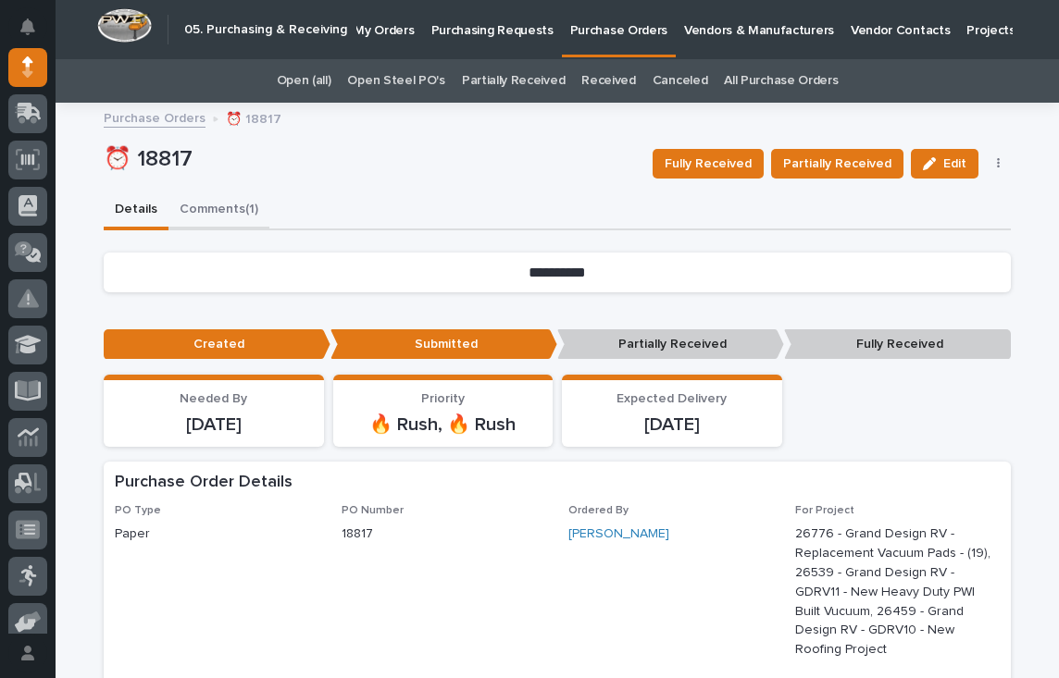
click at [203, 205] on button "Comments (1)" at bounding box center [218, 211] width 101 height 39
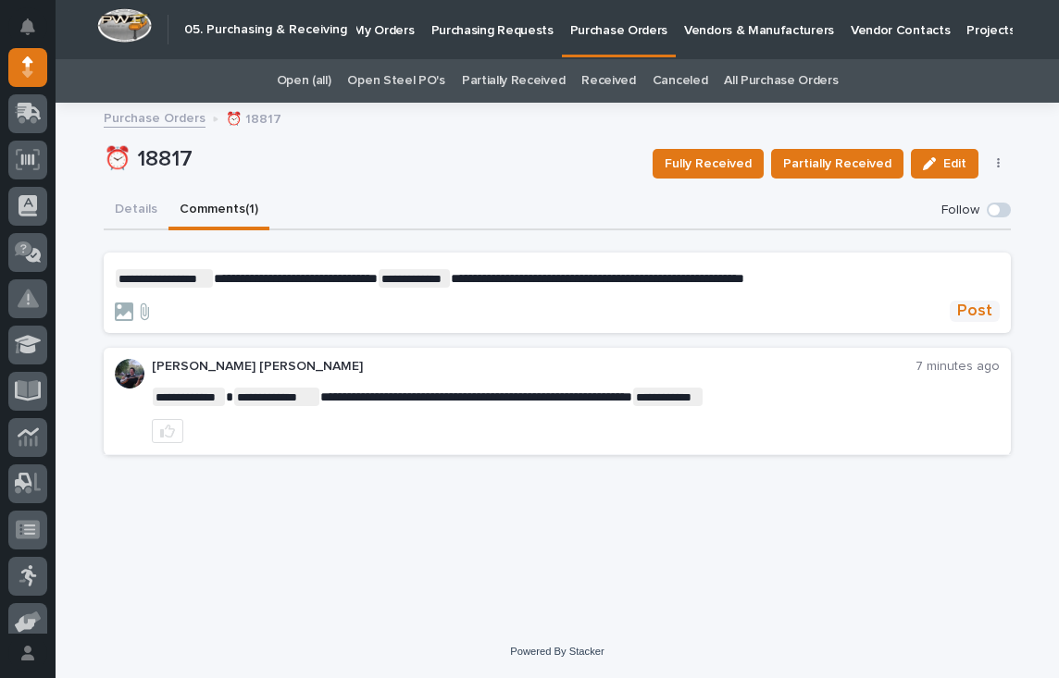
click at [975, 308] on span "Post" at bounding box center [974, 311] width 35 height 21
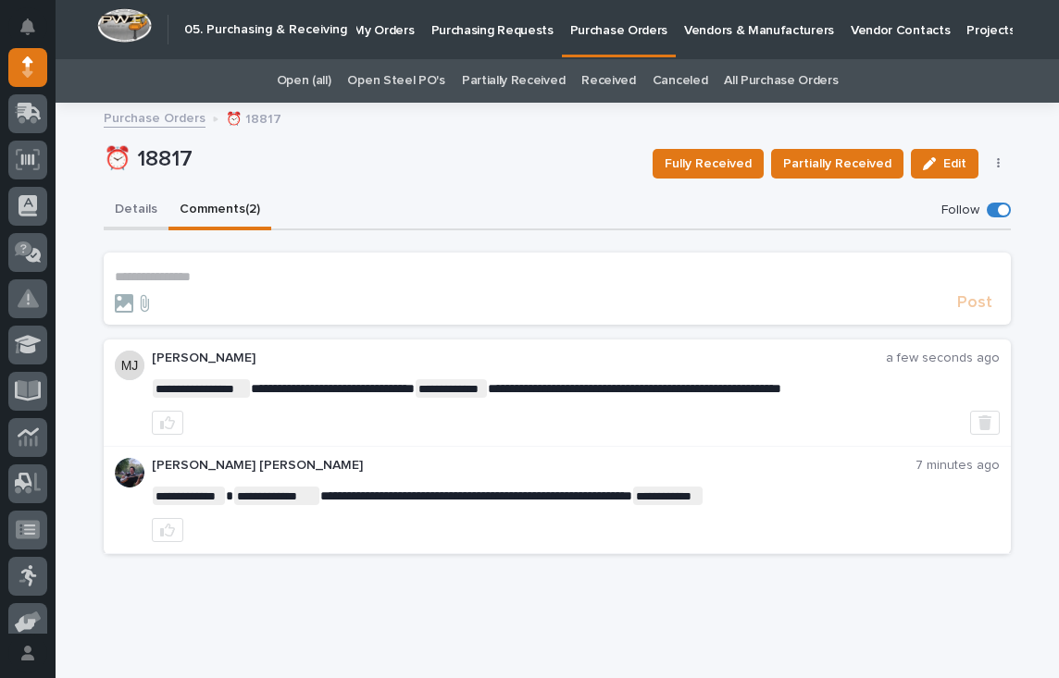
click at [128, 209] on button "Details" at bounding box center [136, 211] width 65 height 39
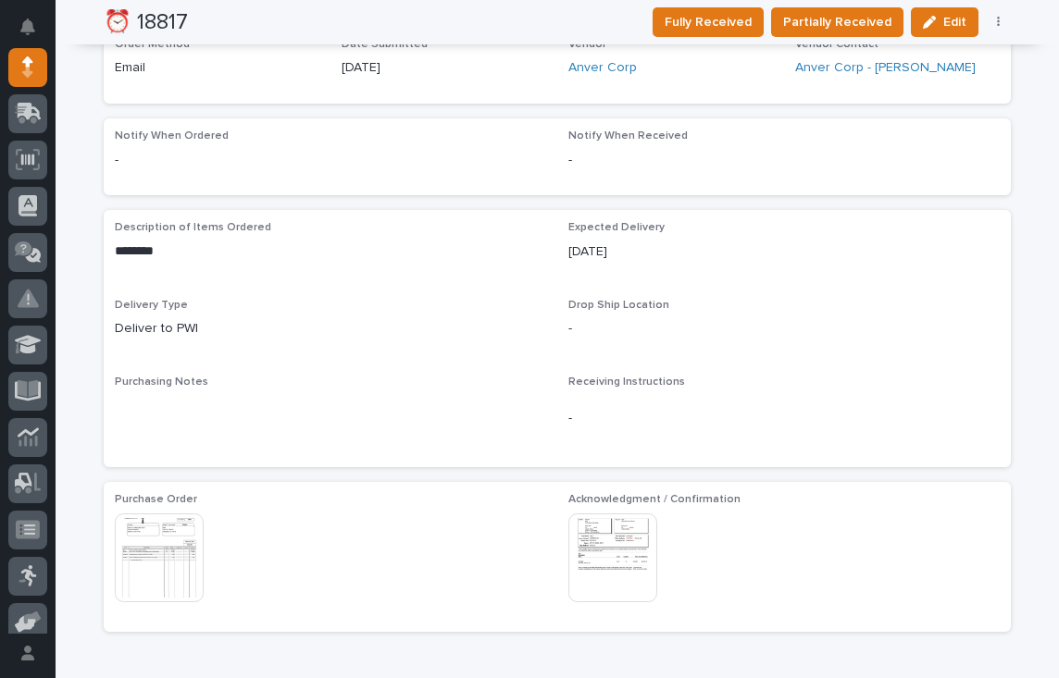
scroll to position [833, 0]
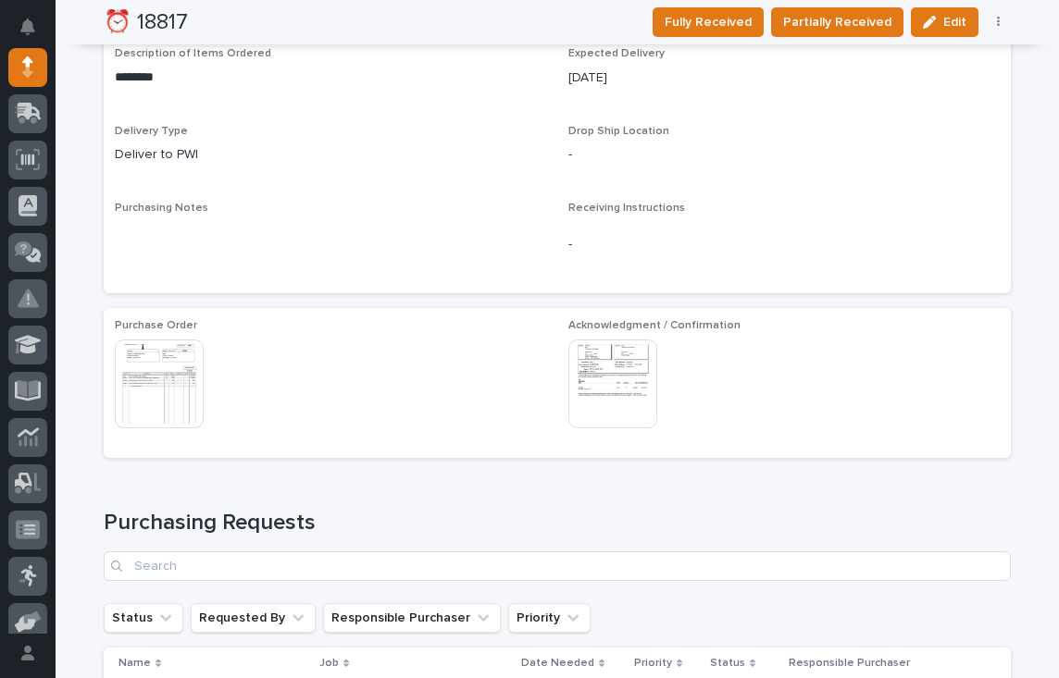
click at [601, 376] on img at bounding box center [612, 384] width 89 height 89
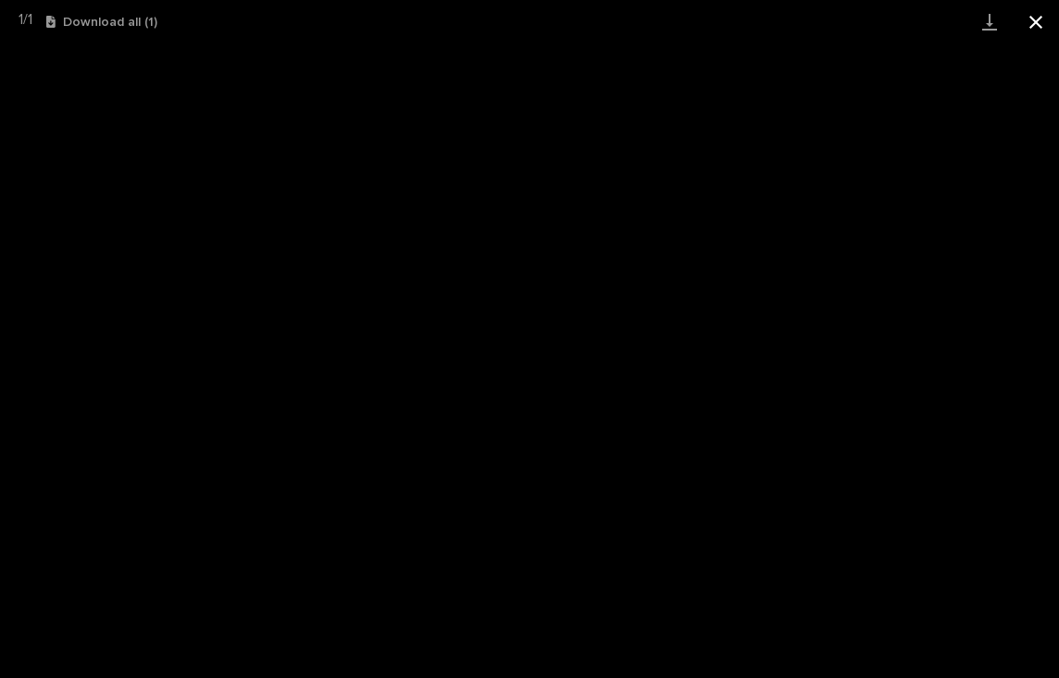
click at [1037, 21] on button "Close gallery" at bounding box center [1035, 21] width 46 height 43
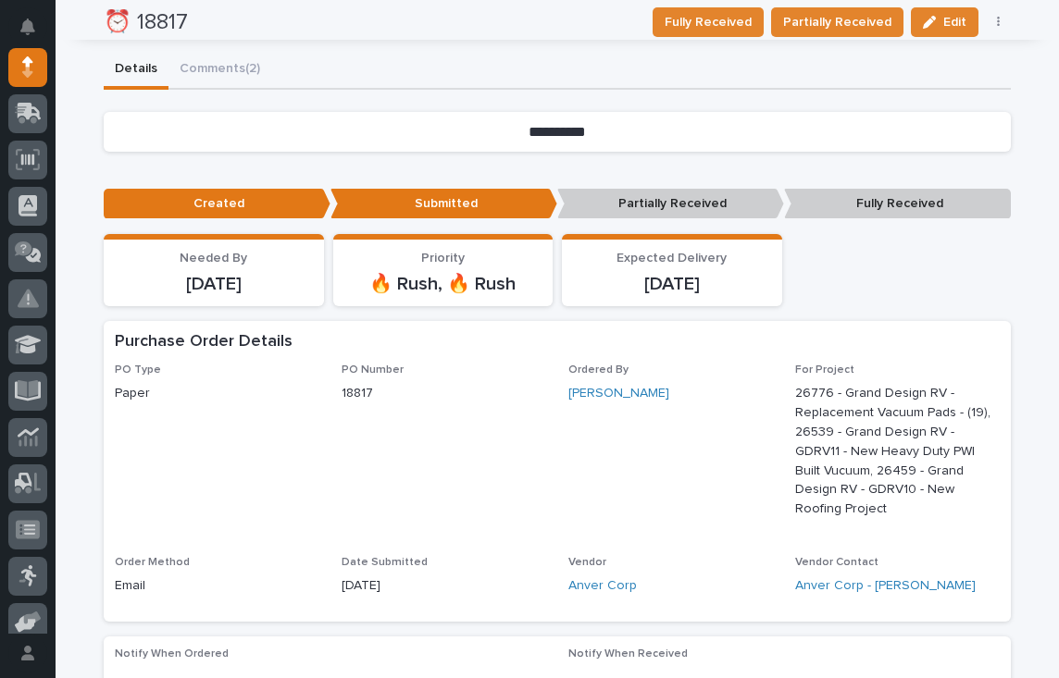
scroll to position [0, 0]
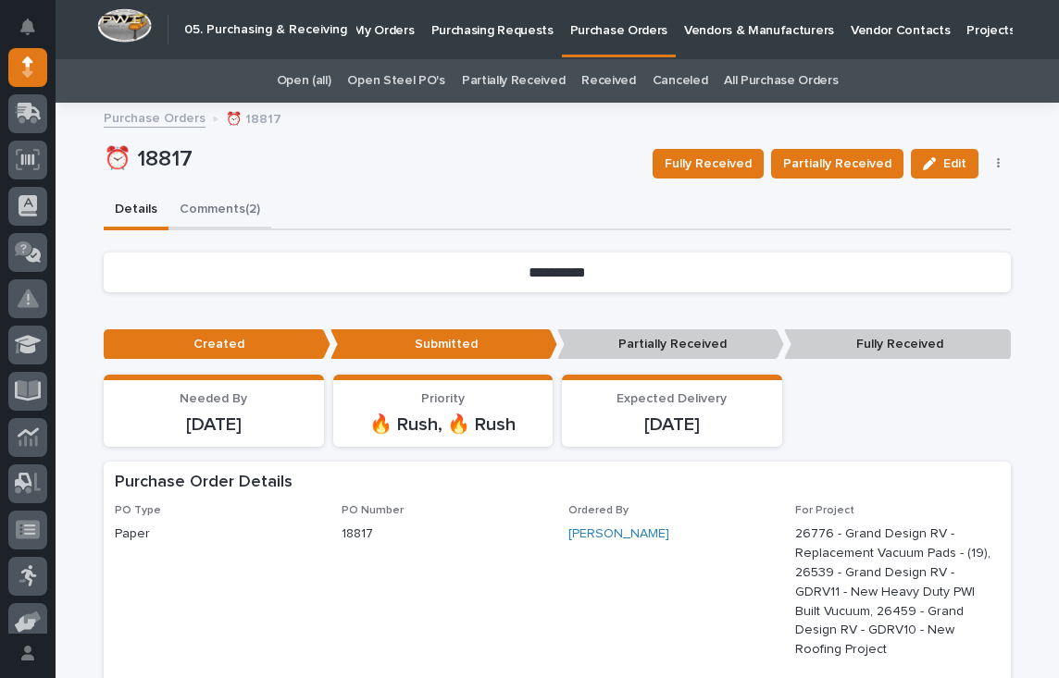
click at [202, 202] on button "Comments (2)" at bounding box center [219, 211] width 103 height 39
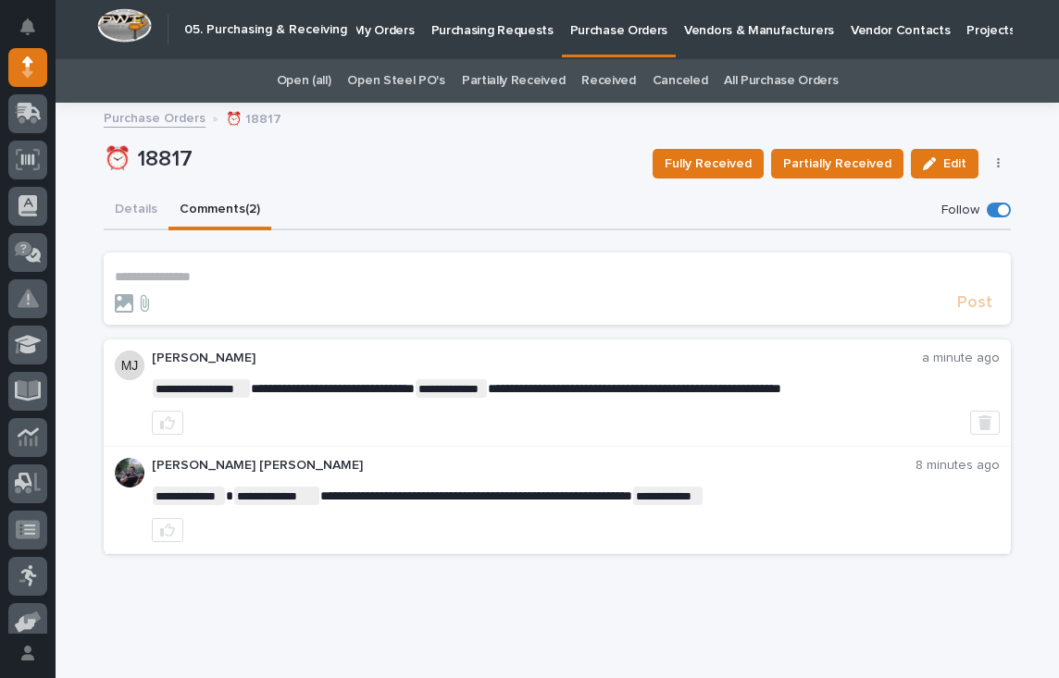
click at [215, 290] on form "**********" at bounding box center [557, 291] width 885 height 44
click at [135, 299] on icon at bounding box center [144, 303] width 22 height 19
click at [133, 294] on input "file" at bounding box center [133, 294] width 0 height 0
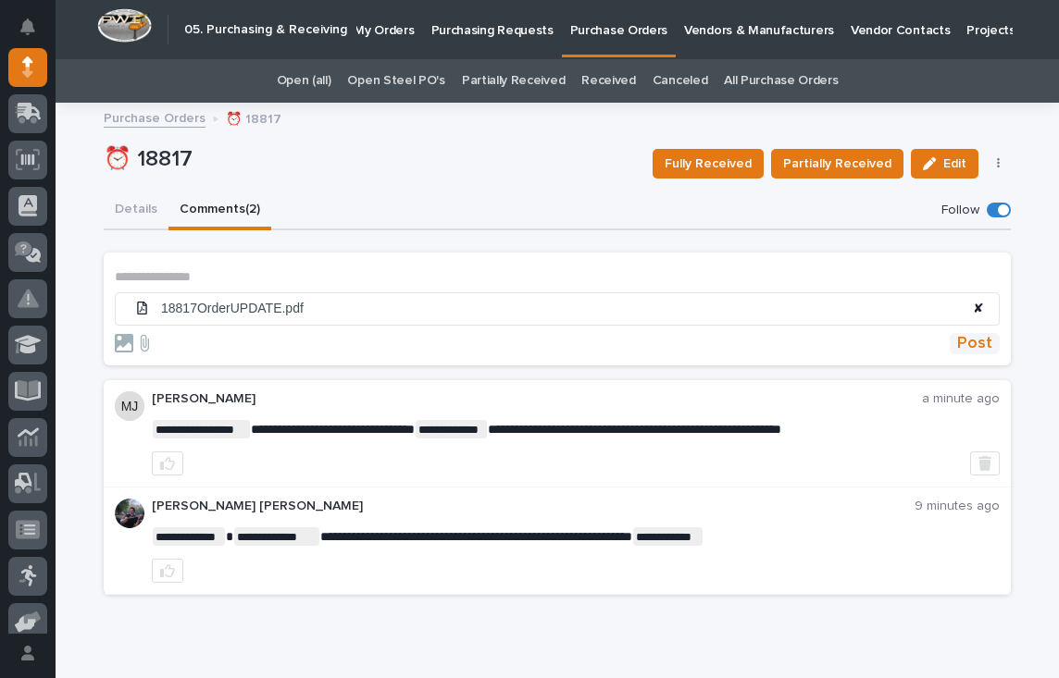
click at [960, 343] on span "Post" at bounding box center [974, 343] width 35 height 21
